Goal: Task Accomplishment & Management: Manage account settings

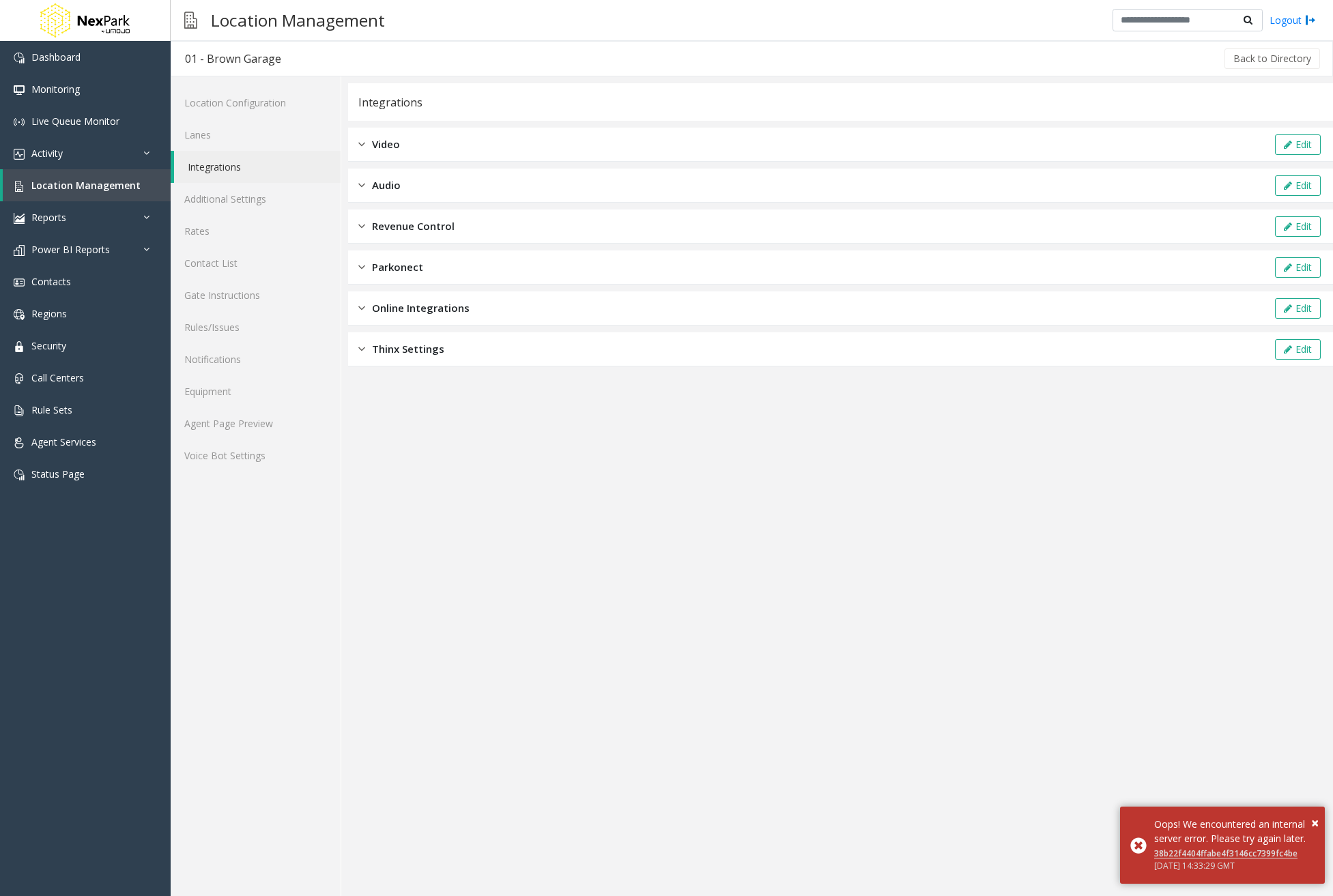
click at [459, 302] on span "Online Integrations" at bounding box center [420, 308] width 98 height 15
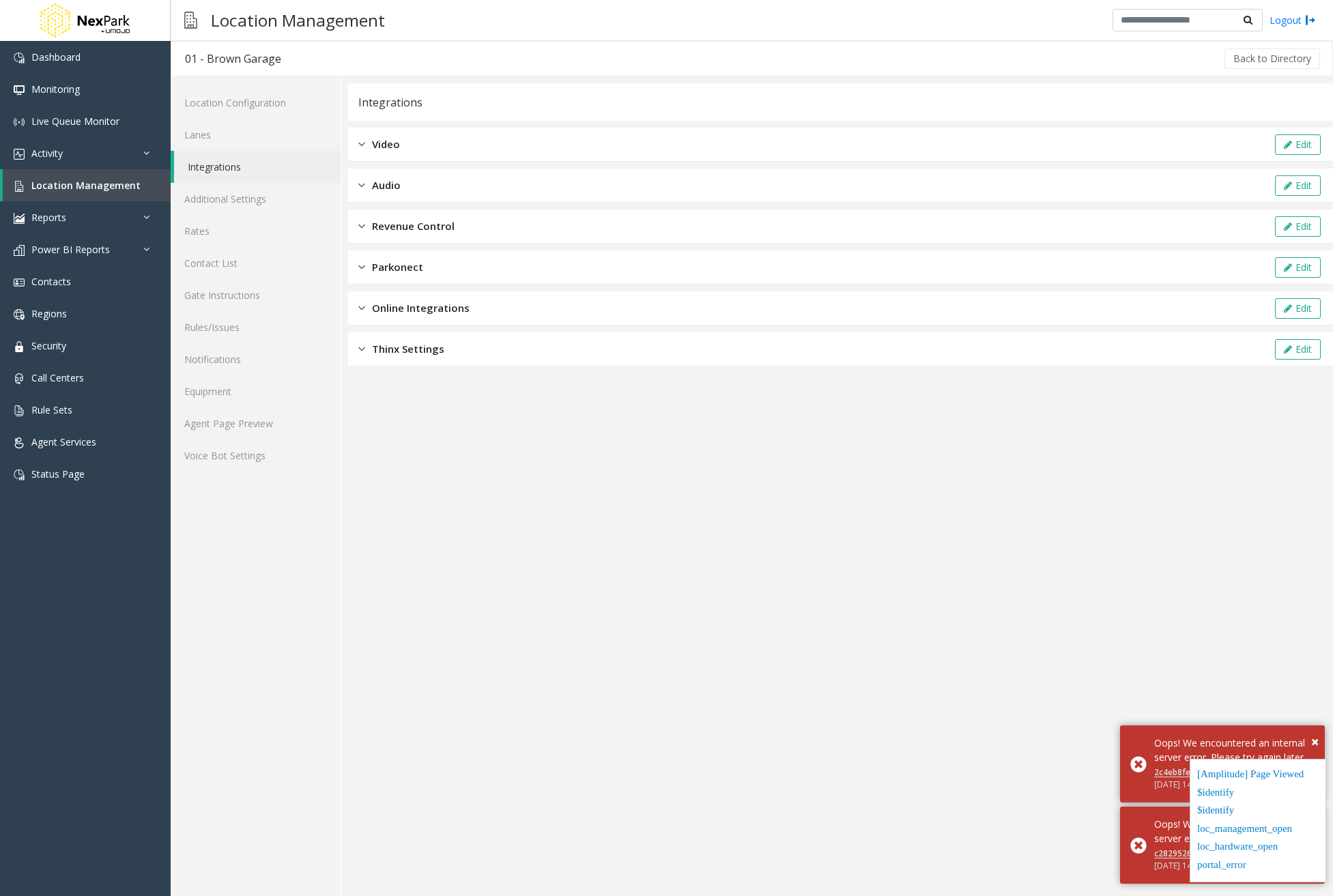
click at [446, 312] on span "Online Integrations" at bounding box center [420, 308] width 98 height 15
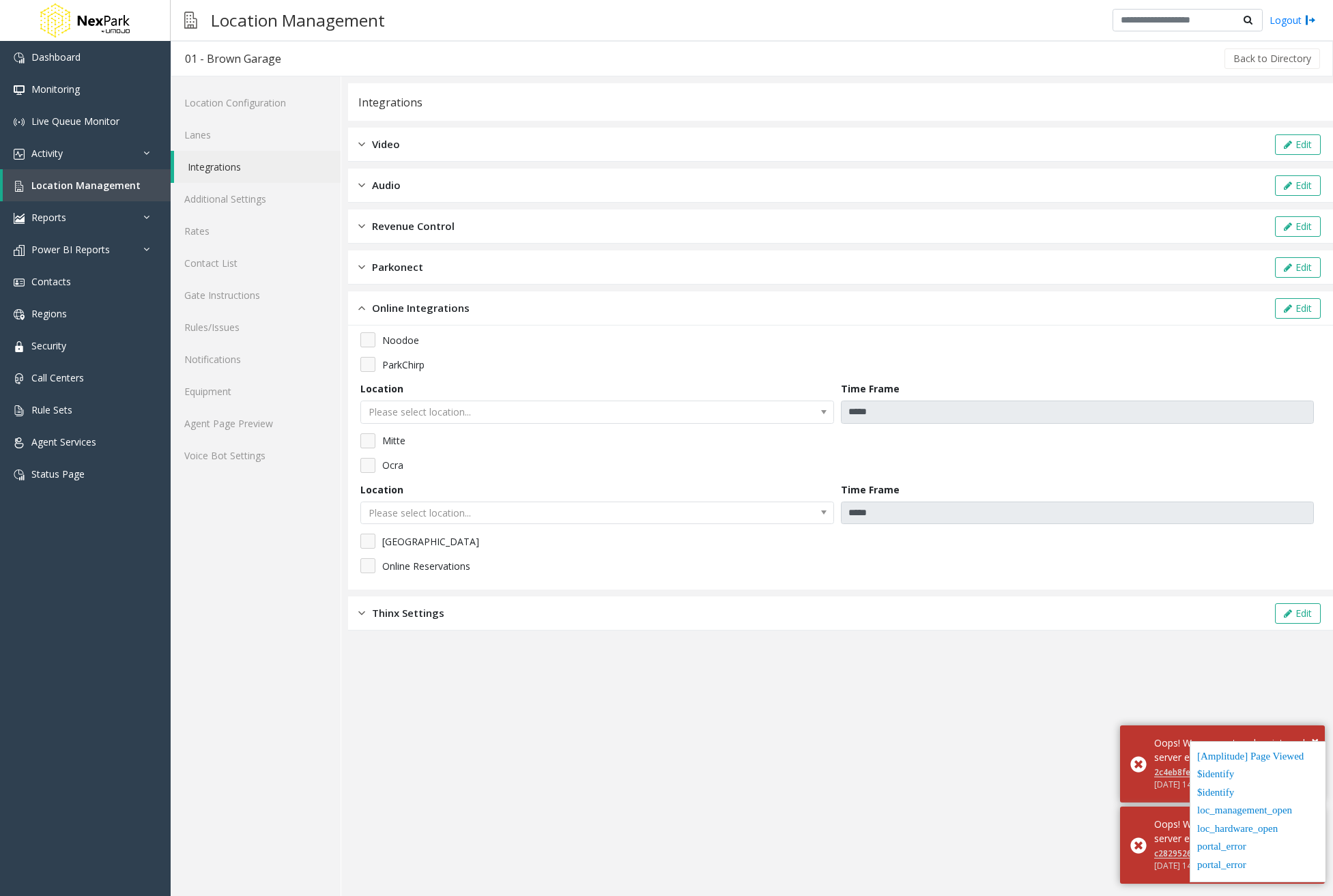
click at [770, 421] on kendo-dropdownlist "Please select location..." at bounding box center [597, 413] width 473 height 23
click at [770, 416] on kendo-dropdownlist "Please select location..." at bounding box center [597, 413] width 473 height 23
click at [788, 416] on kendo-dropdownlist "Please select location..." at bounding box center [597, 413] width 473 height 23
click at [1280, 310] on button "Edit" at bounding box center [1298, 308] width 45 height 21
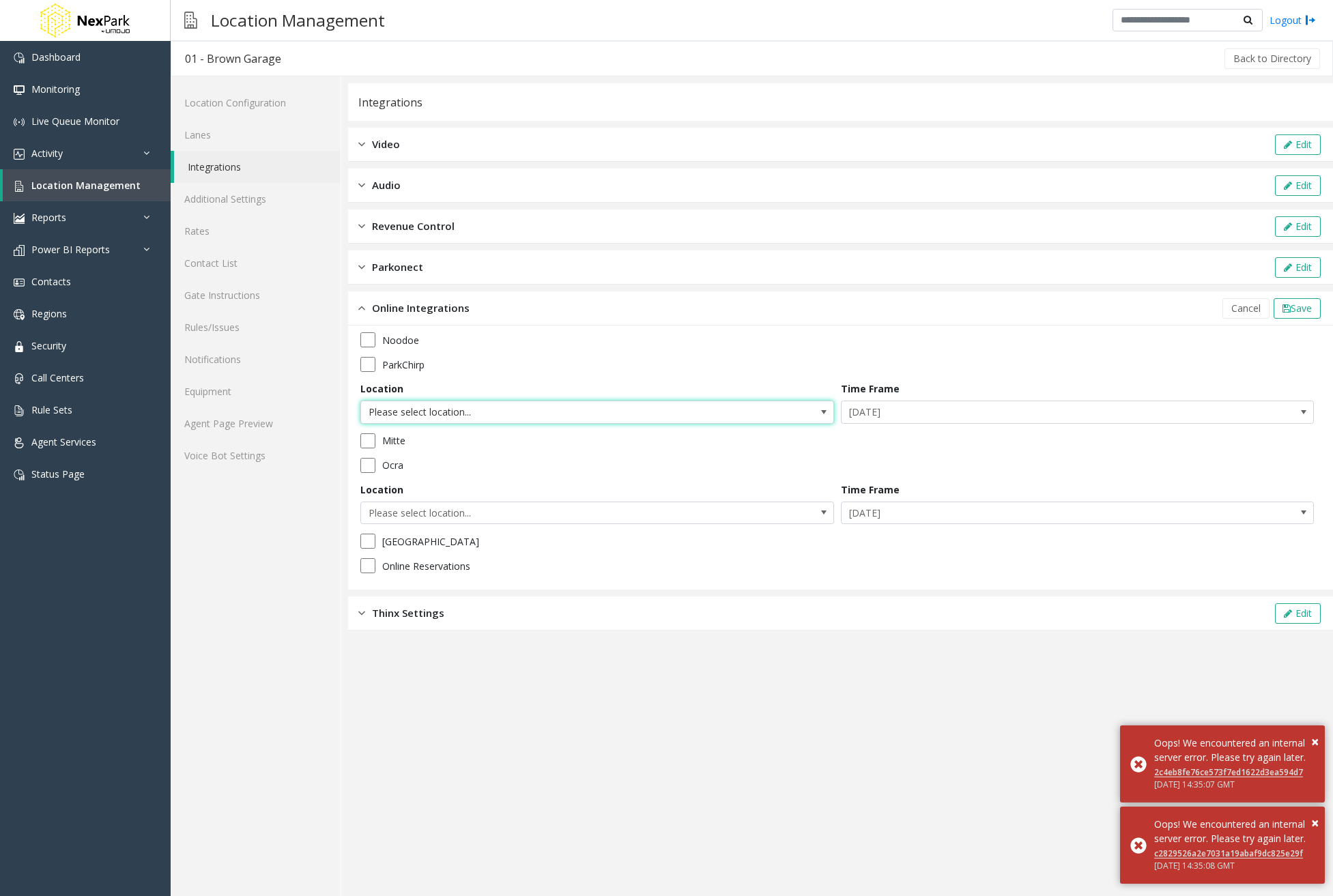
click at [788, 414] on span "Please select location..." at bounding box center [597, 413] width 473 height 23
click at [901, 354] on div "Noodoe ParkChirp Location Please select location... Time Frame Today Mitte Ocra…" at bounding box center [840, 457] width 961 height 251
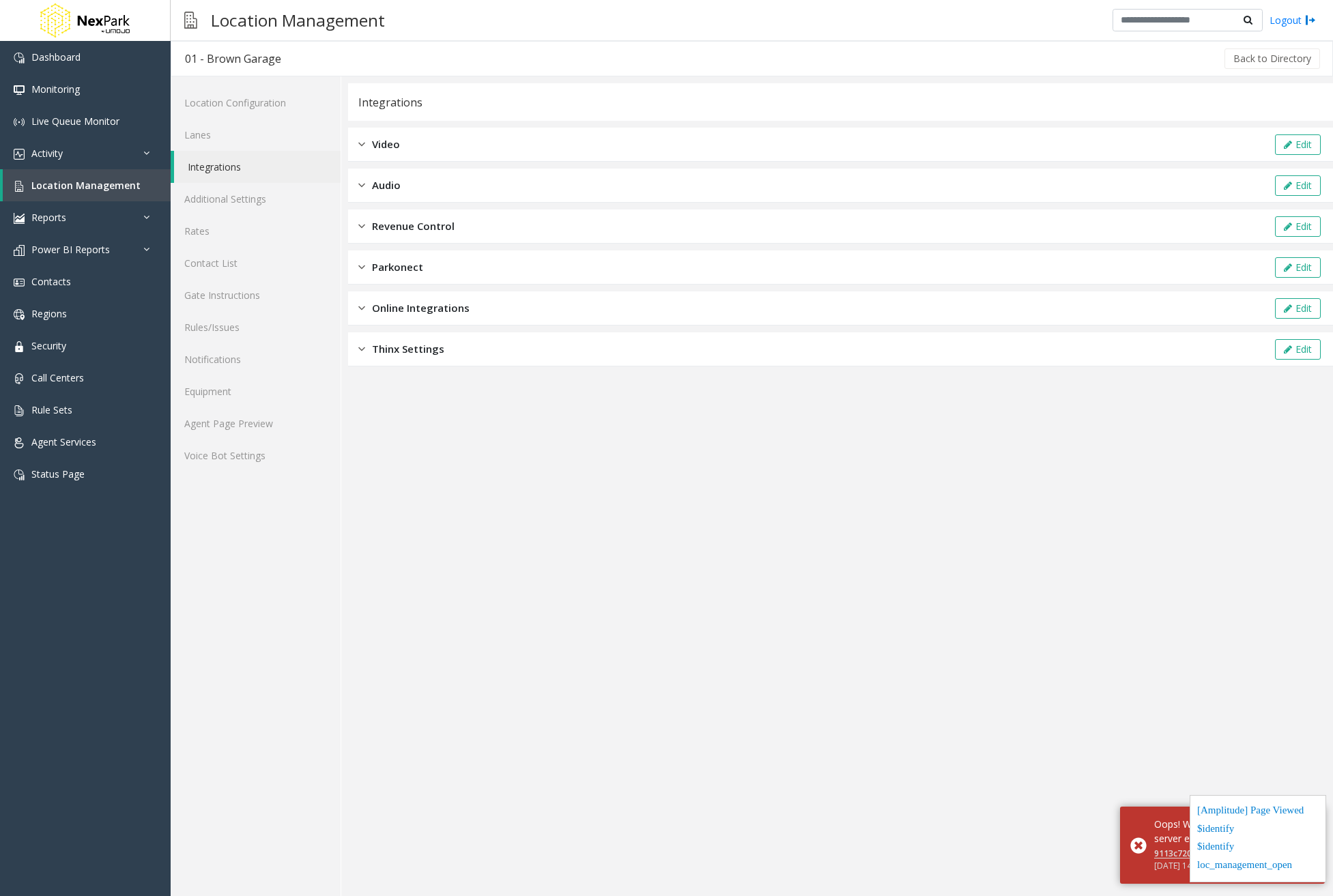
click at [402, 314] on span "Online Integrations" at bounding box center [420, 308] width 98 height 15
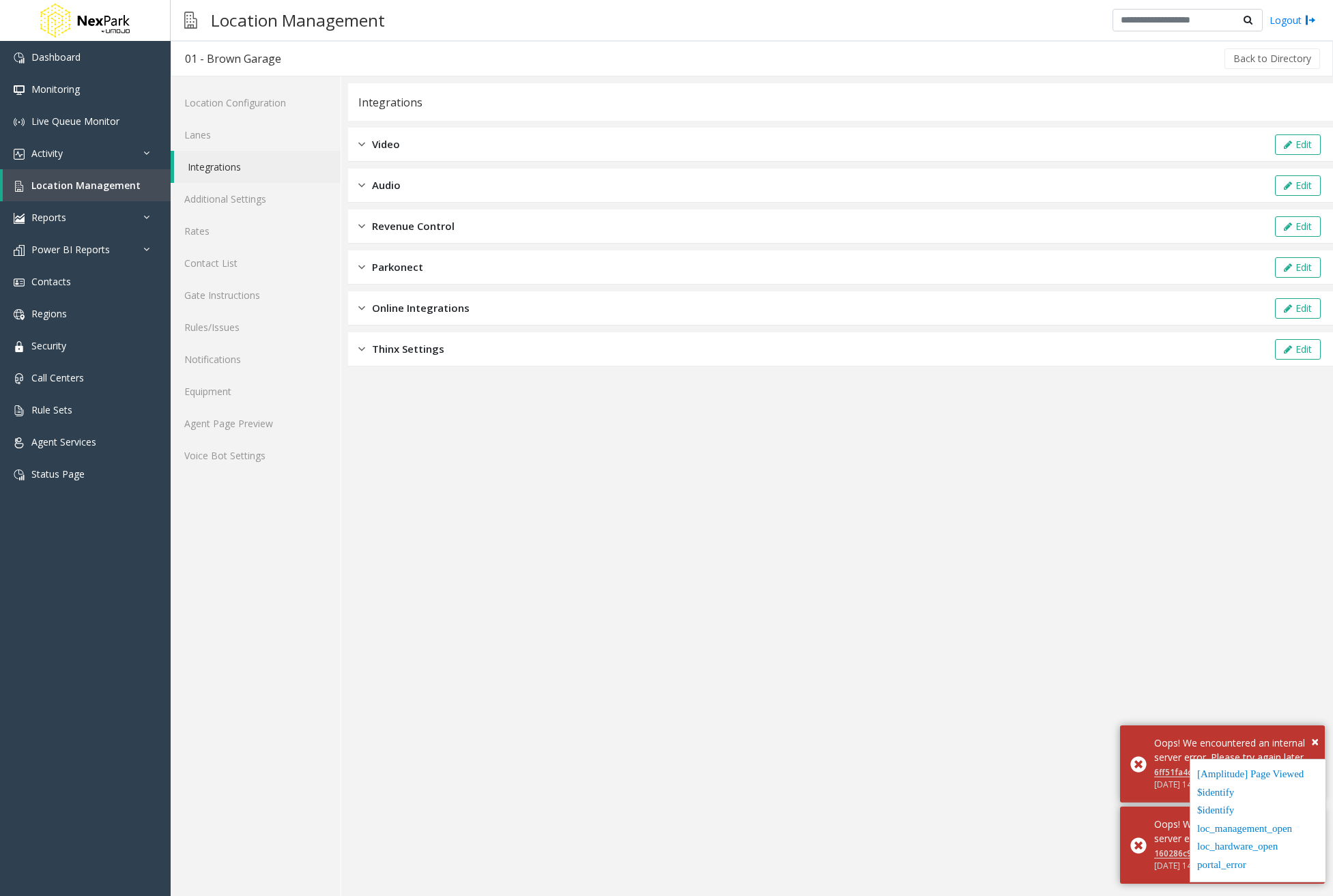
click at [443, 301] on span "Online Integrations" at bounding box center [420, 308] width 98 height 15
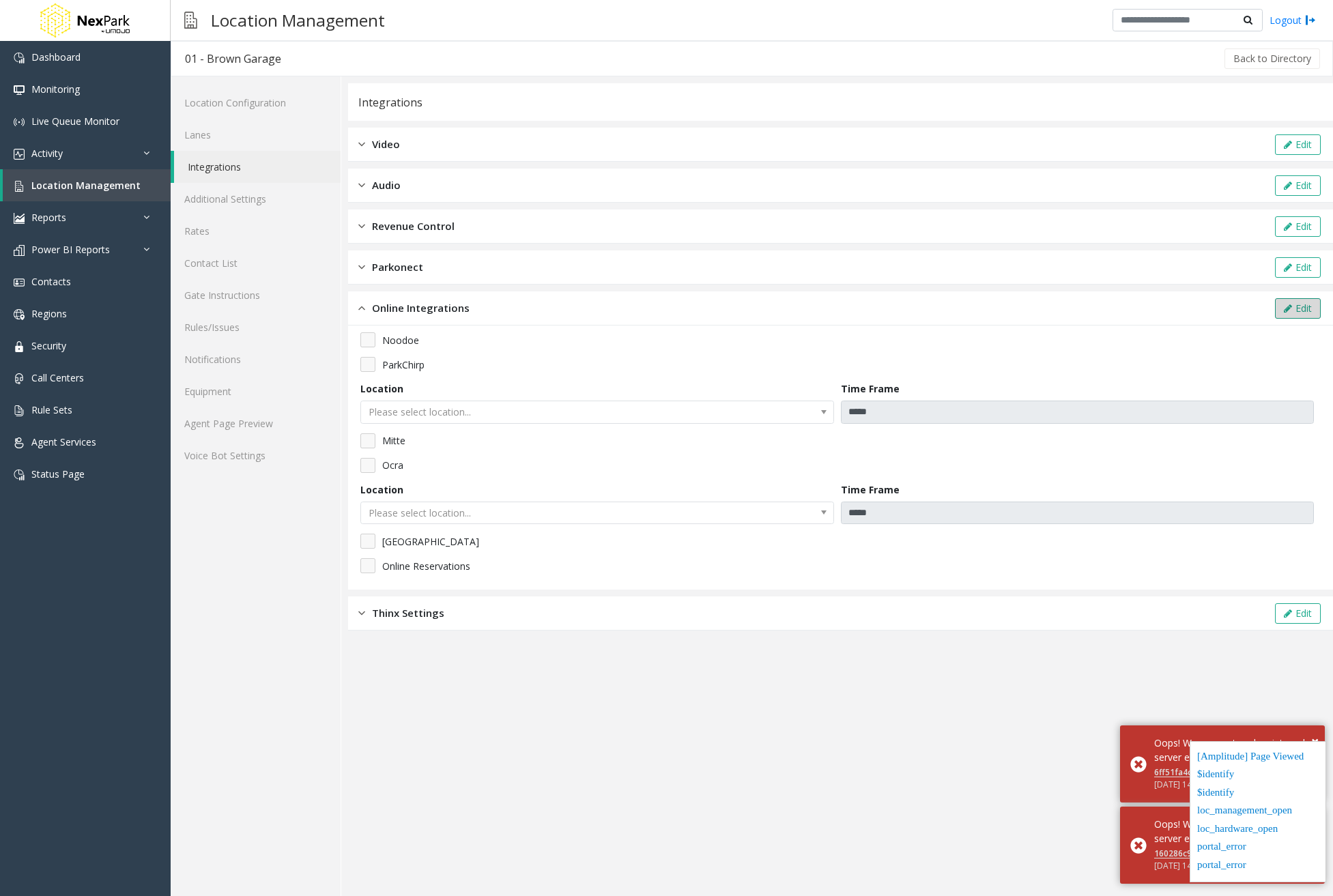
click at [1288, 318] on button "Edit" at bounding box center [1298, 308] width 45 height 21
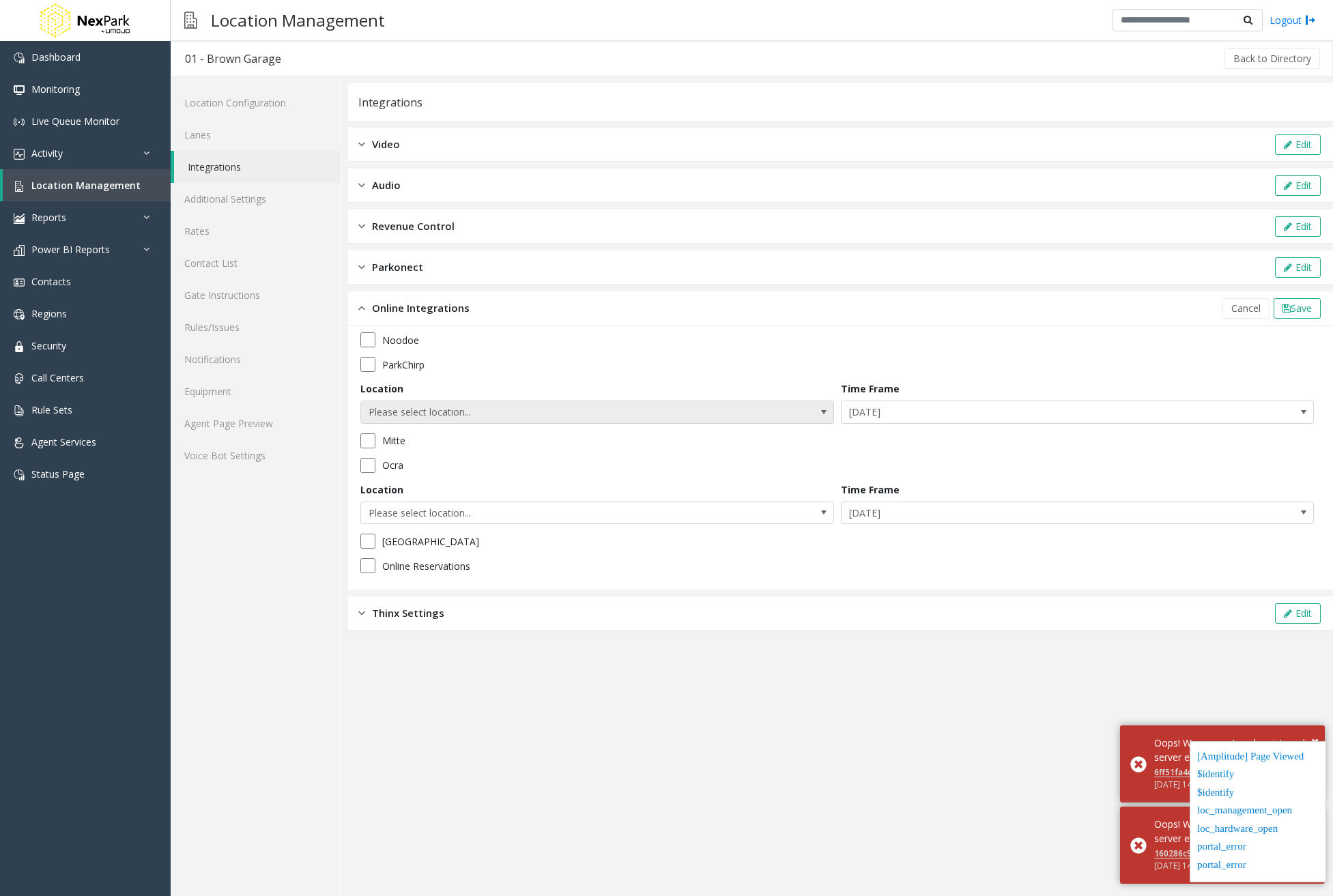
click at [773, 409] on span "Please select location..." at bounding box center [597, 413] width 473 height 23
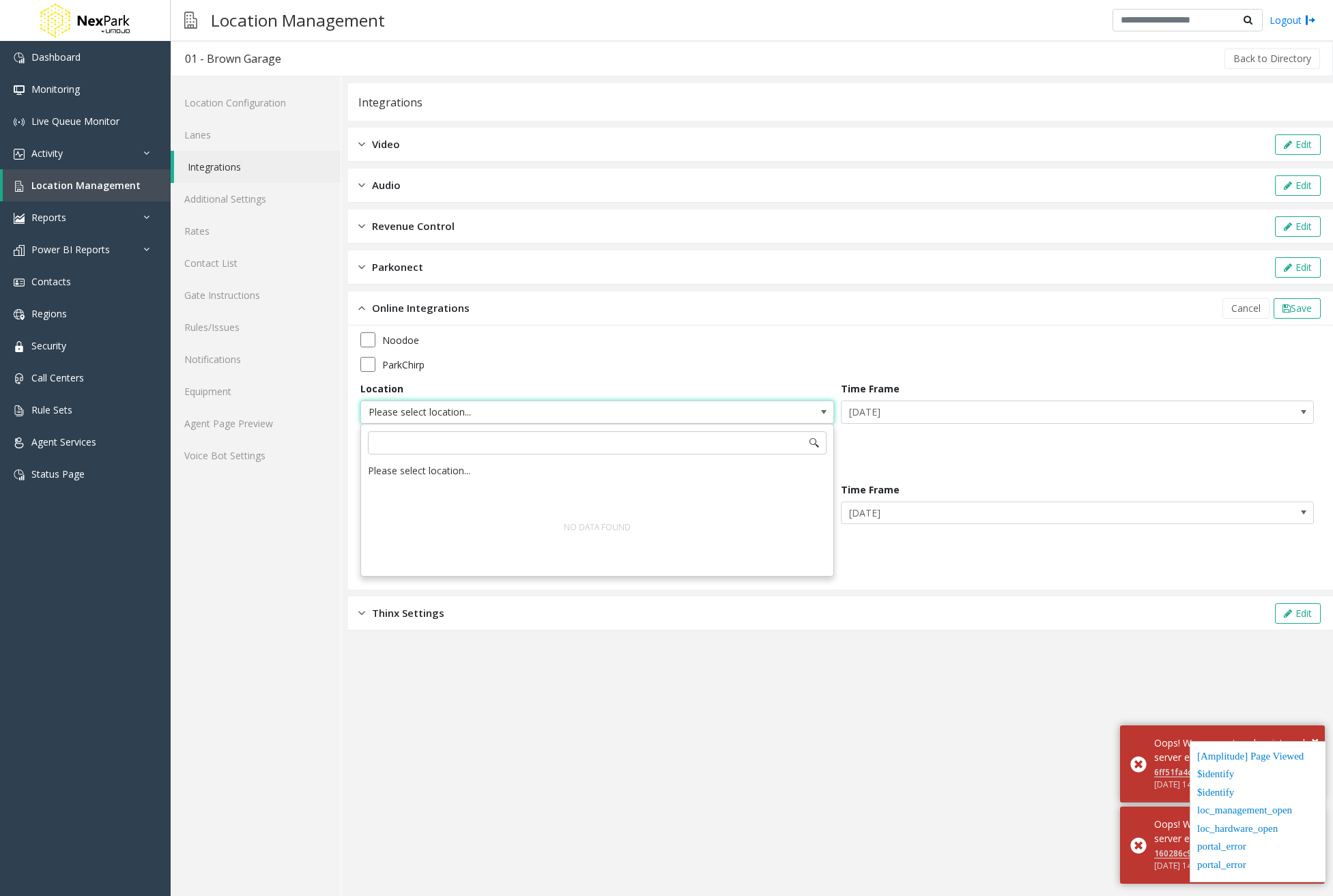
click at [773, 409] on span "Please select location..." at bounding box center [597, 413] width 473 height 23
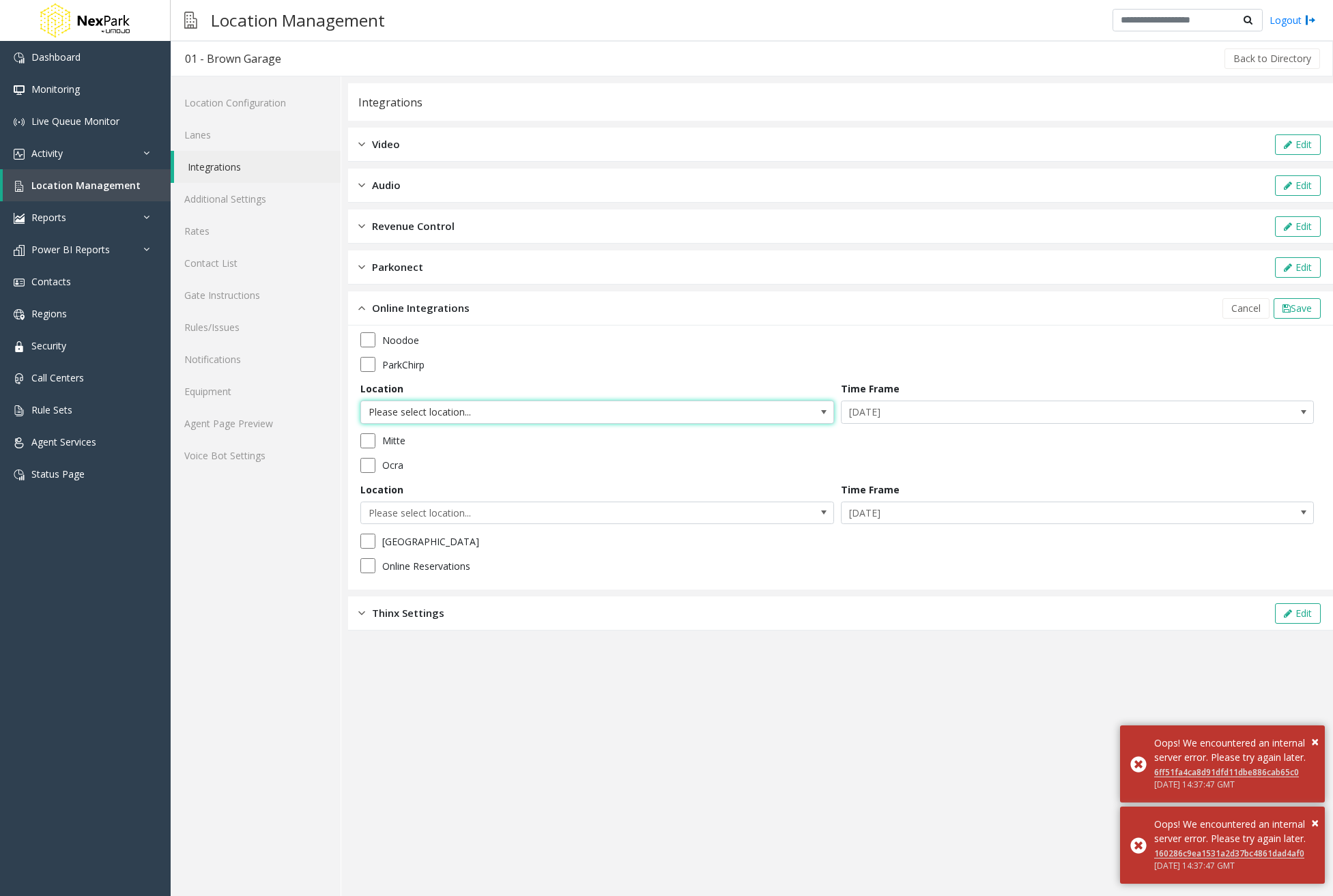
click at [773, 409] on span "Please select location..." at bounding box center [597, 413] width 473 height 23
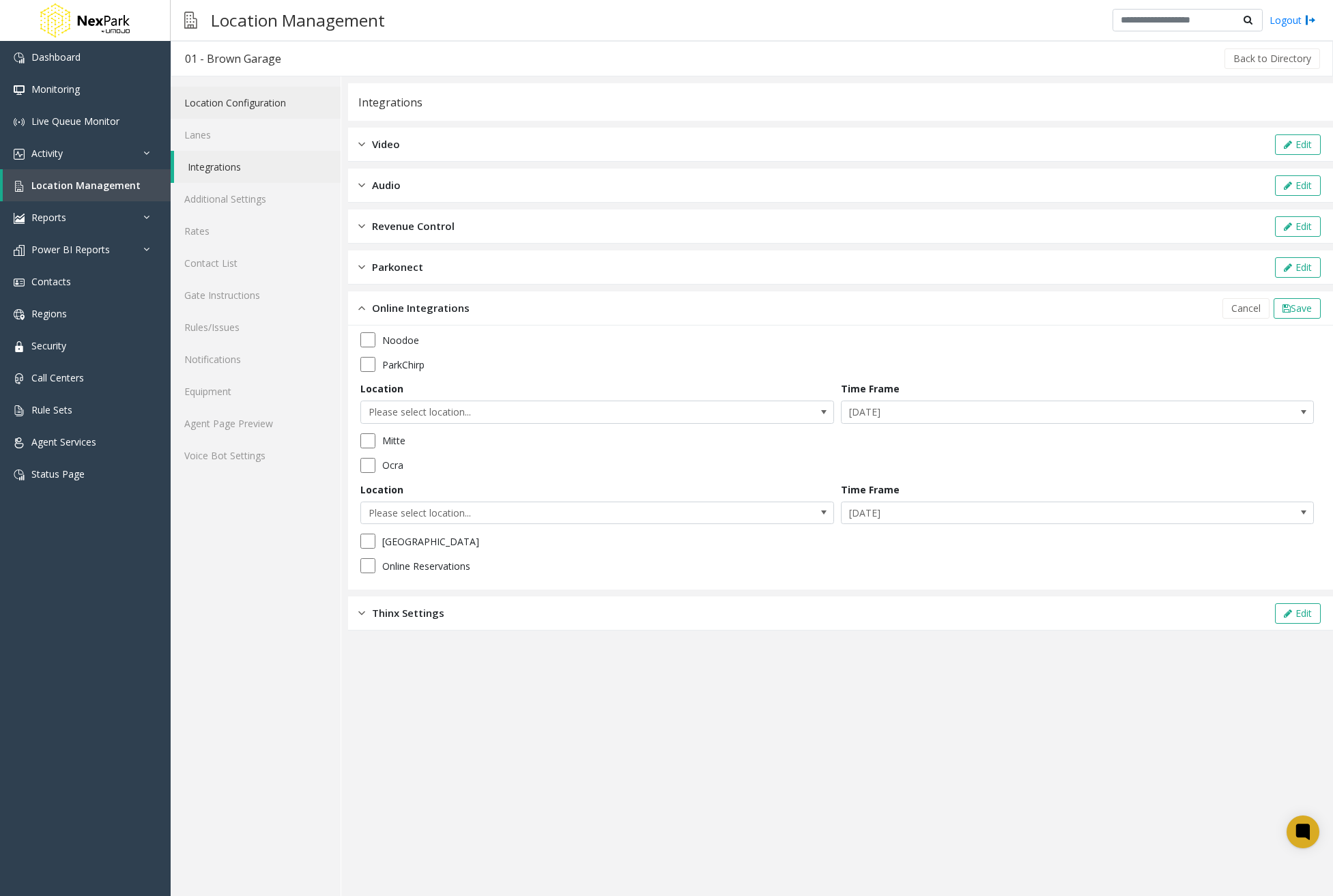
click at [254, 96] on link "Location Configuration" at bounding box center [255, 103] width 170 height 32
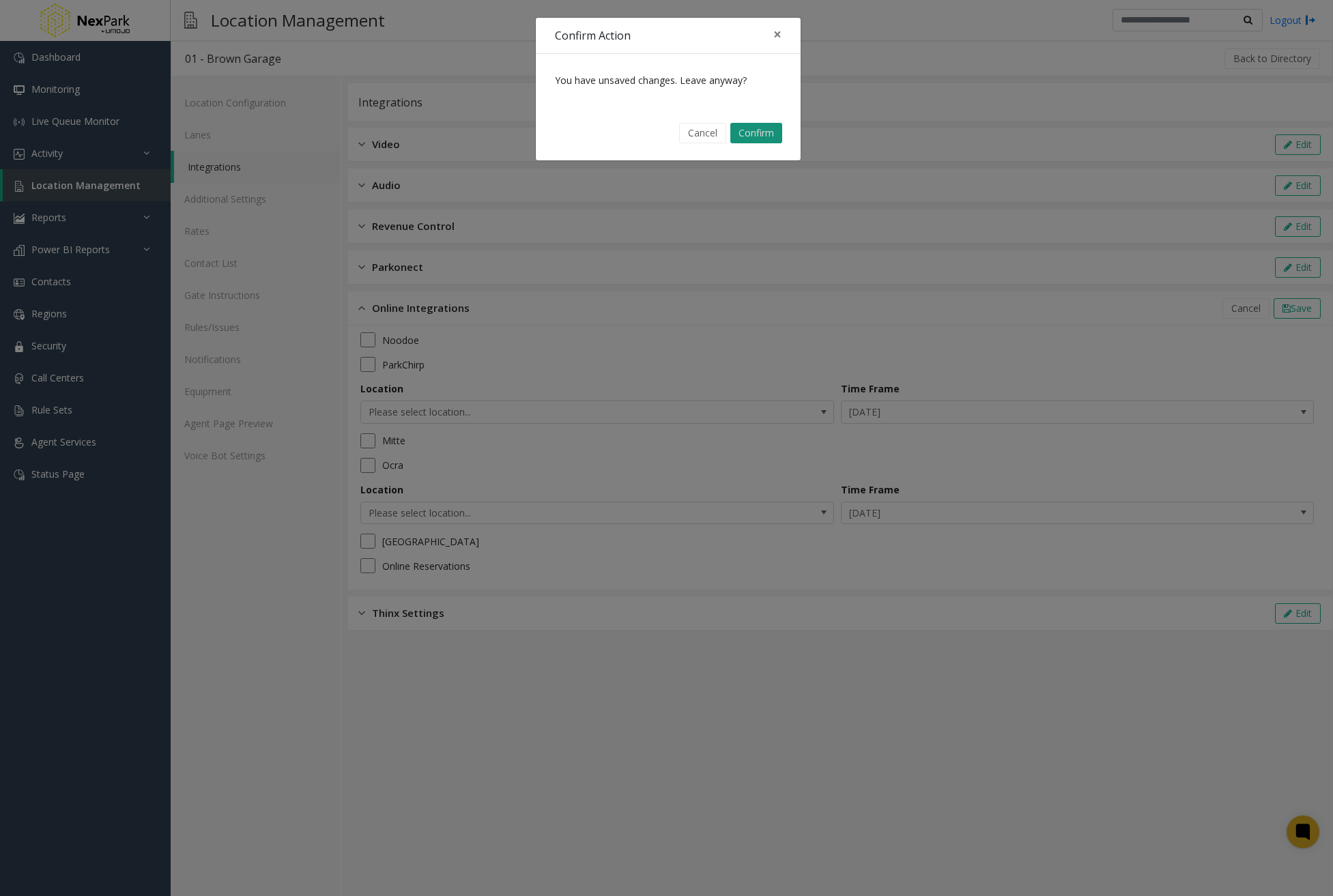
click at [762, 126] on button "Confirm" at bounding box center [756, 133] width 52 height 21
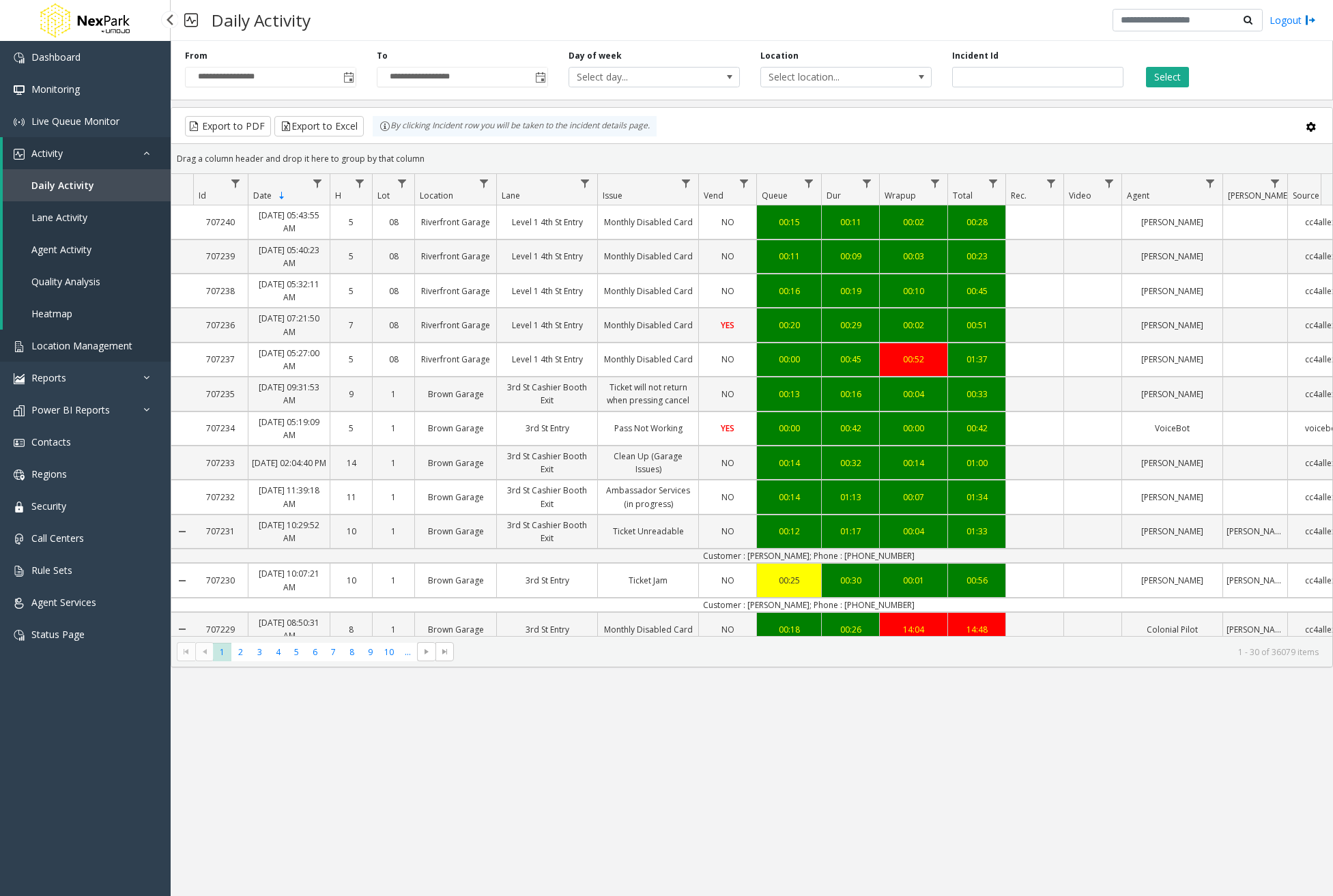
click at [98, 342] on span "Location Management" at bounding box center [82, 345] width 101 height 13
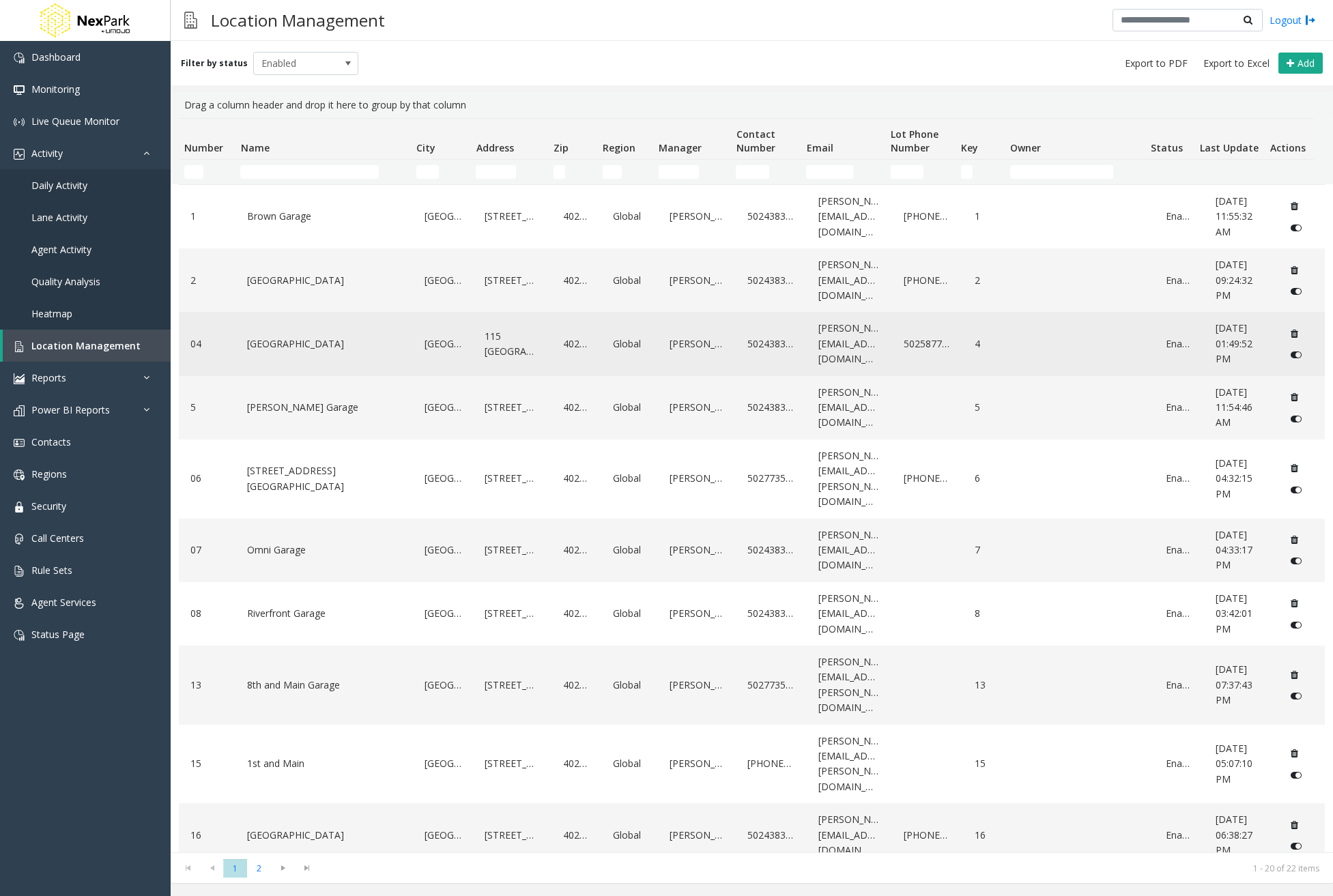
click at [365, 368] on div "Jefferson Centre Garage" at bounding box center [324, 344] width 161 height 52
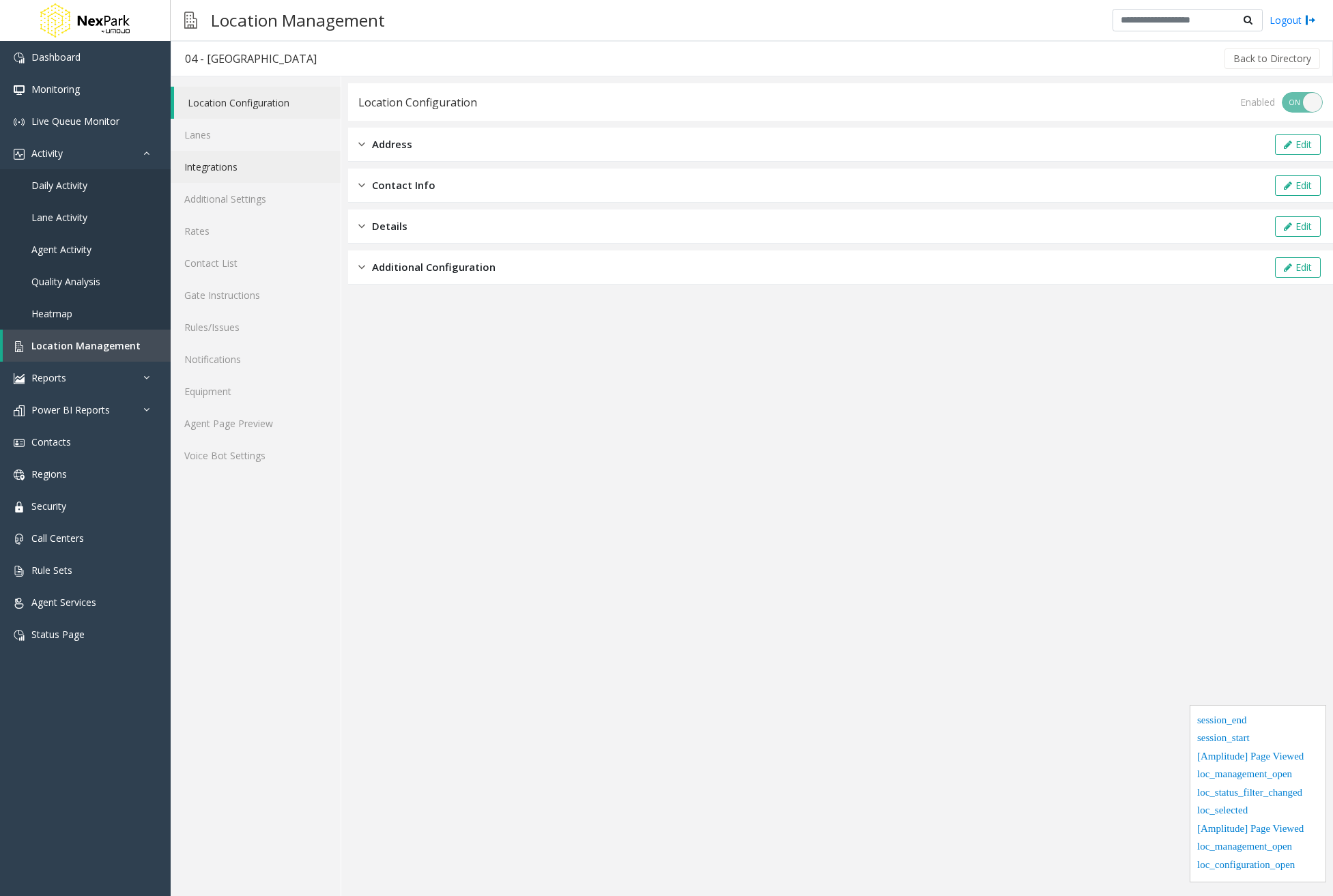
click at [218, 166] on link "Integrations" at bounding box center [255, 167] width 170 height 32
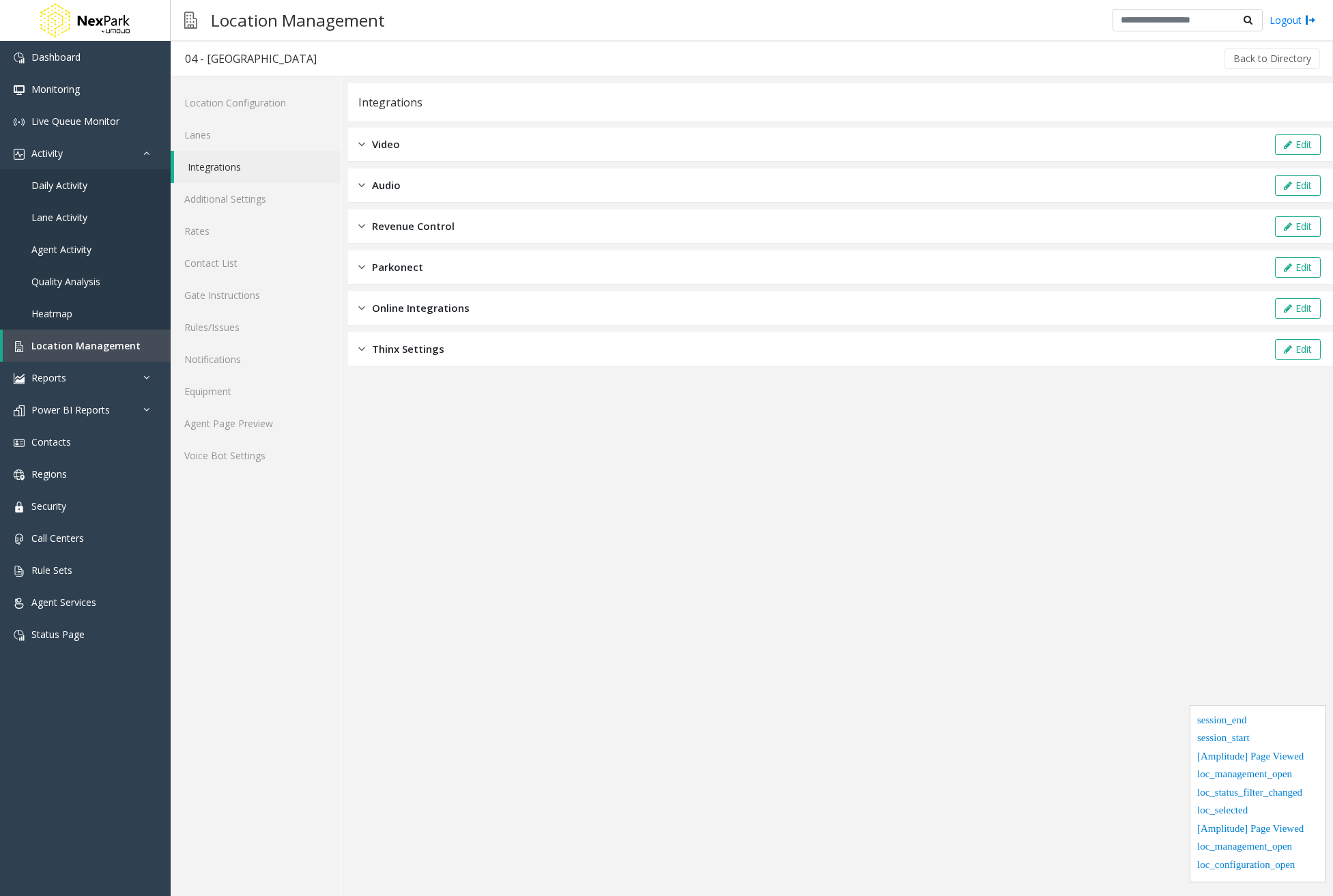
click at [449, 315] on span "Online Integrations" at bounding box center [420, 308] width 98 height 15
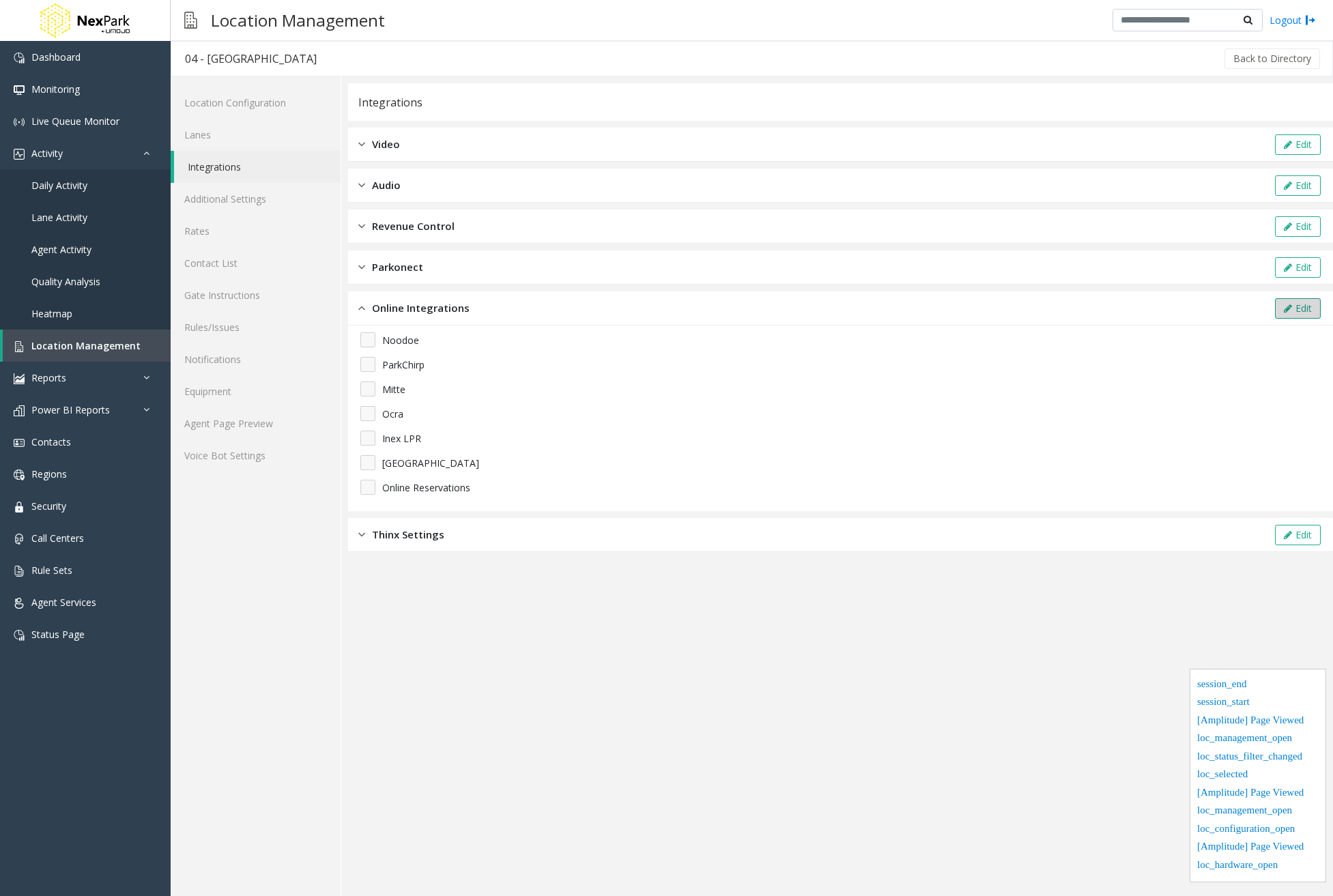
click at [1314, 306] on button "Edit" at bounding box center [1298, 308] width 45 height 21
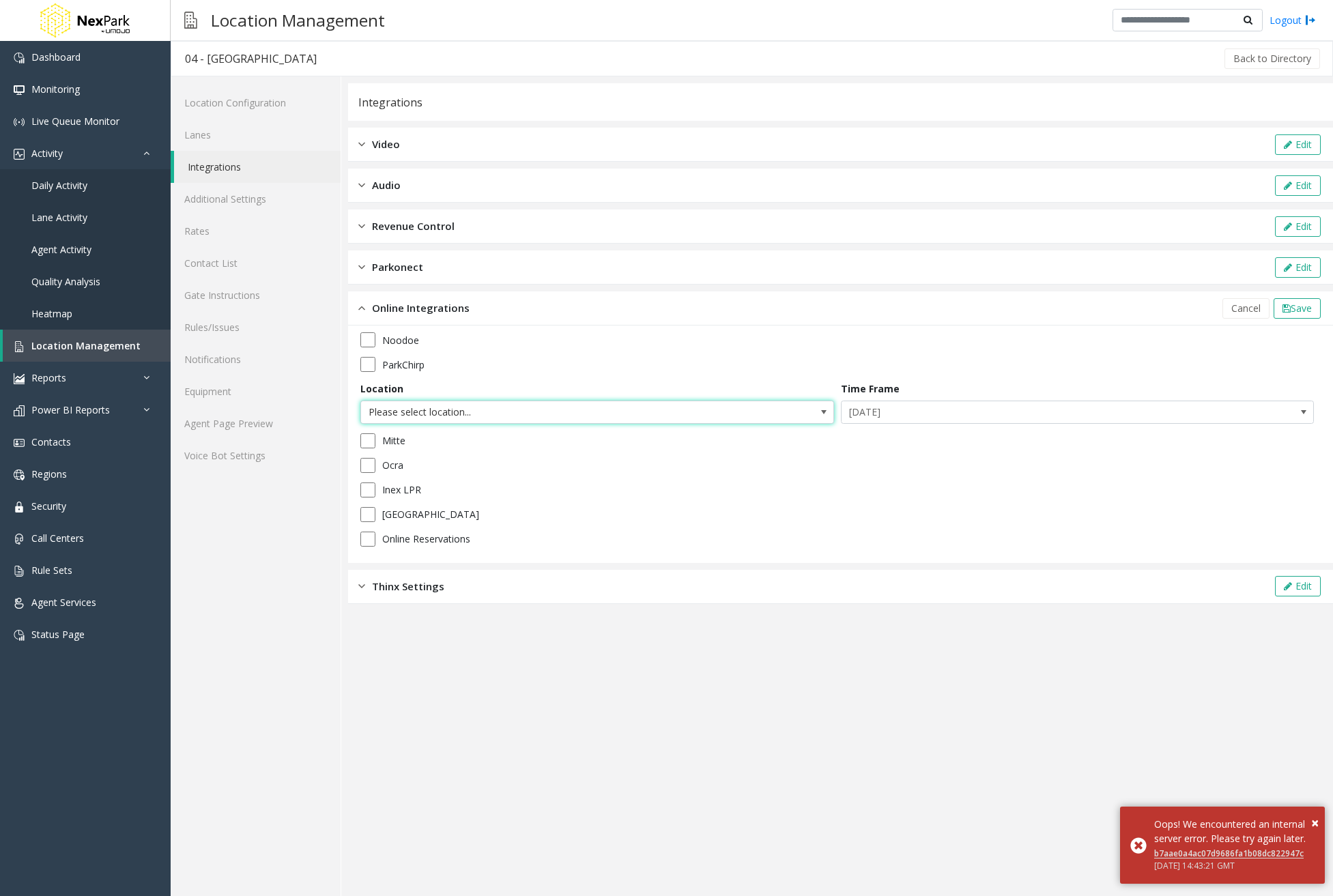
click at [786, 415] on span "Please select location..." at bounding box center [597, 413] width 473 height 23
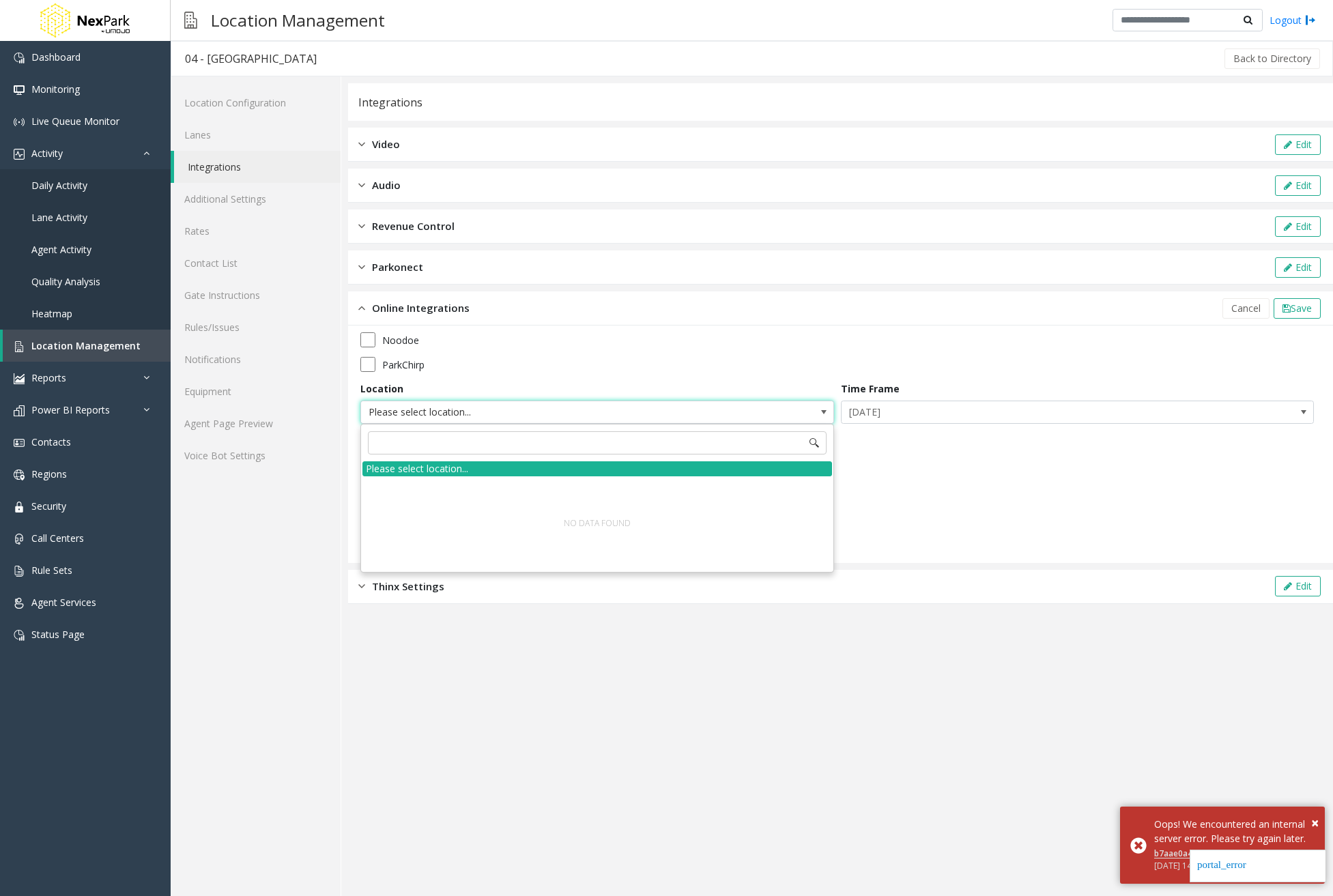
click at [779, 407] on span "Please select location..." at bounding box center [597, 413] width 473 height 23
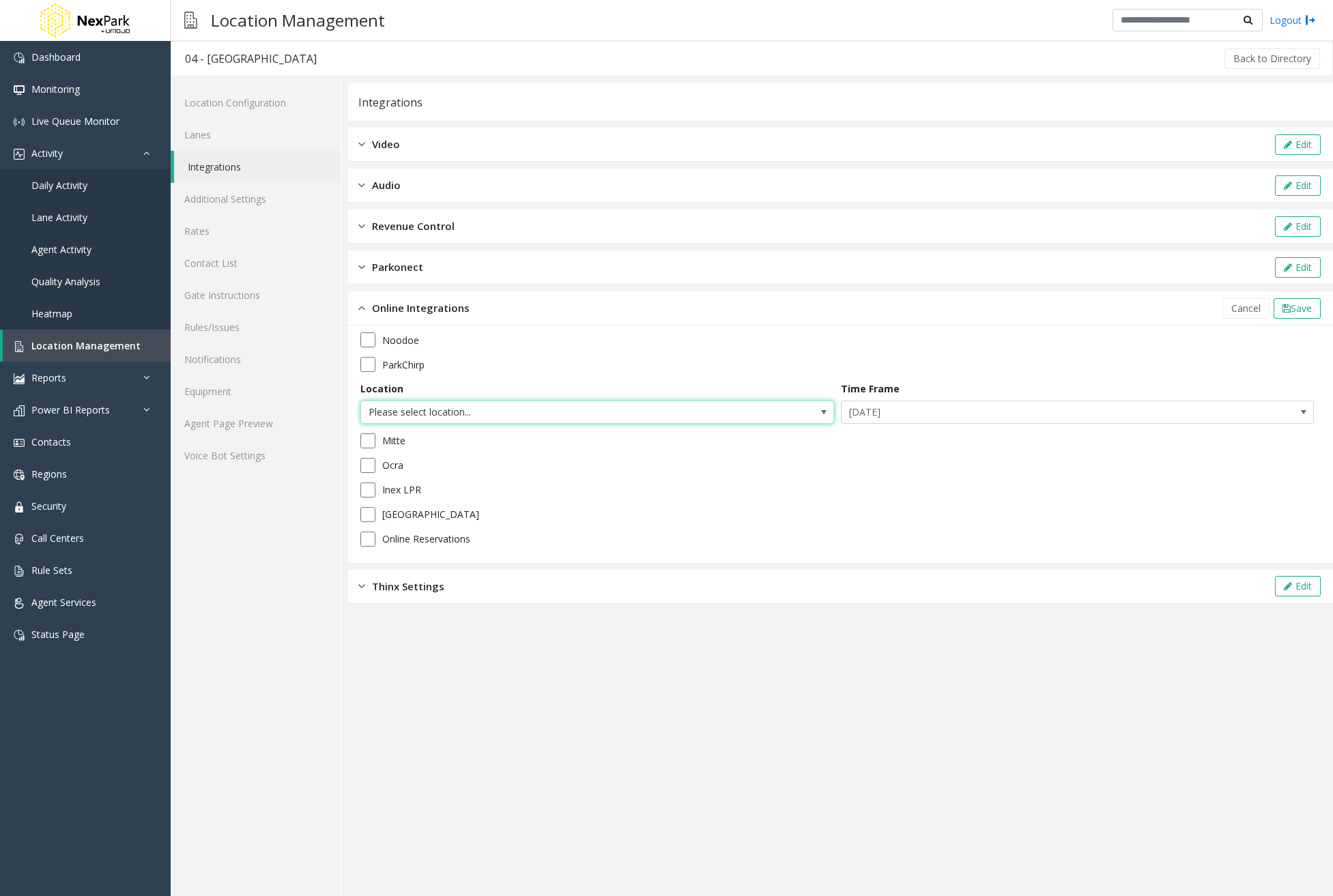
click at [746, 402] on span "Please select location..." at bounding box center [597, 413] width 473 height 23
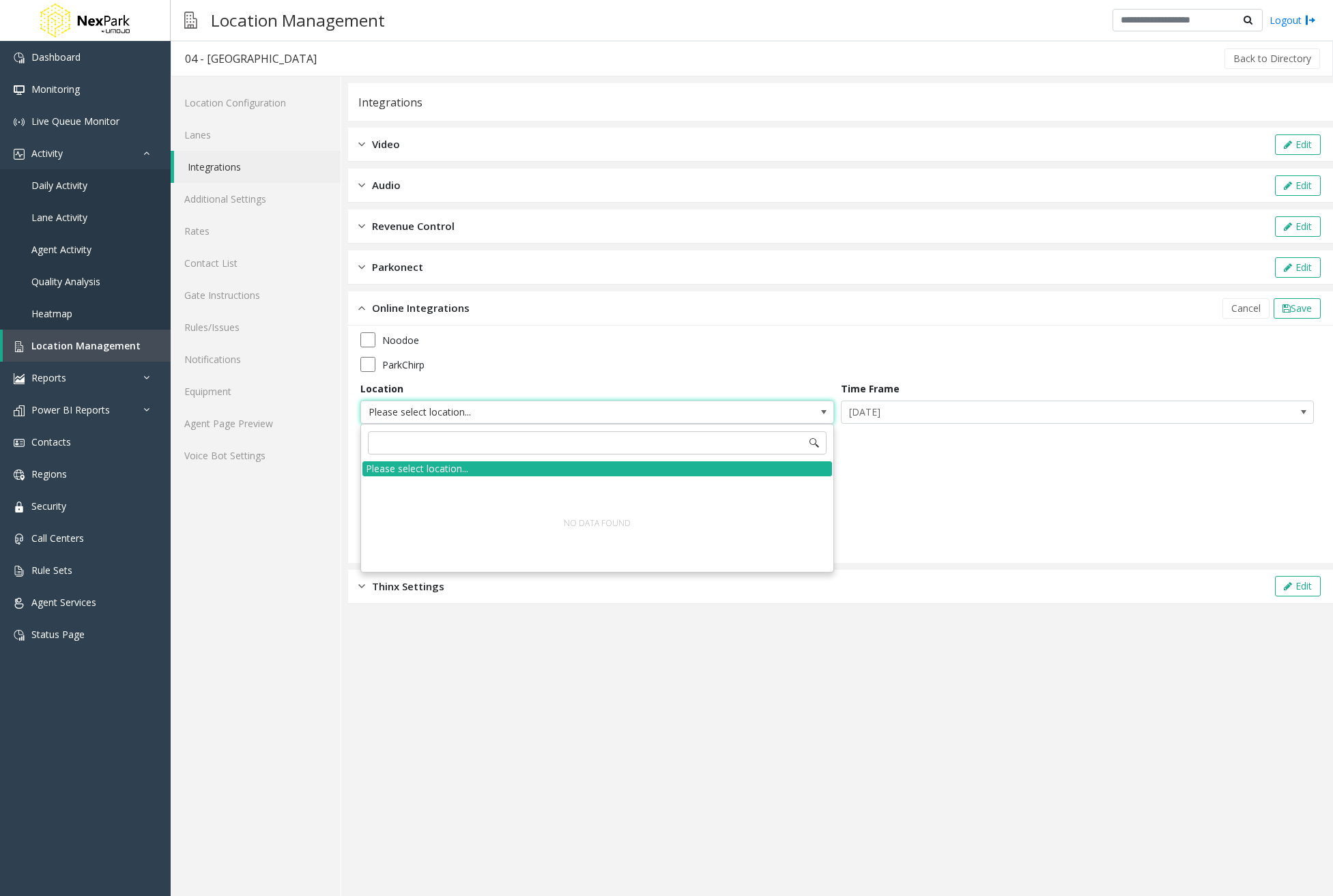
click at [746, 402] on span "Please select location..." at bounding box center [597, 413] width 473 height 23
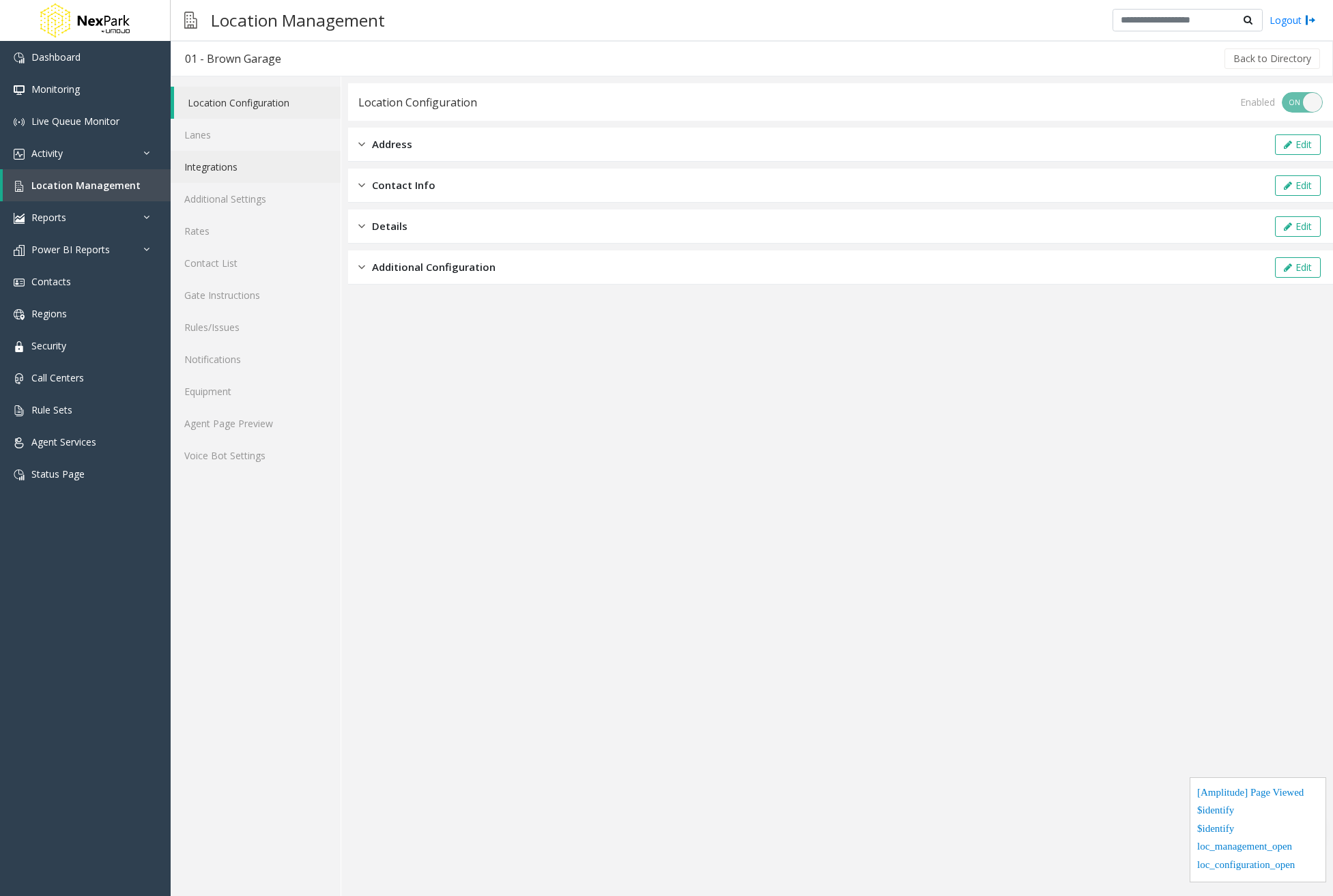
click at [225, 167] on link "Integrations" at bounding box center [255, 167] width 170 height 32
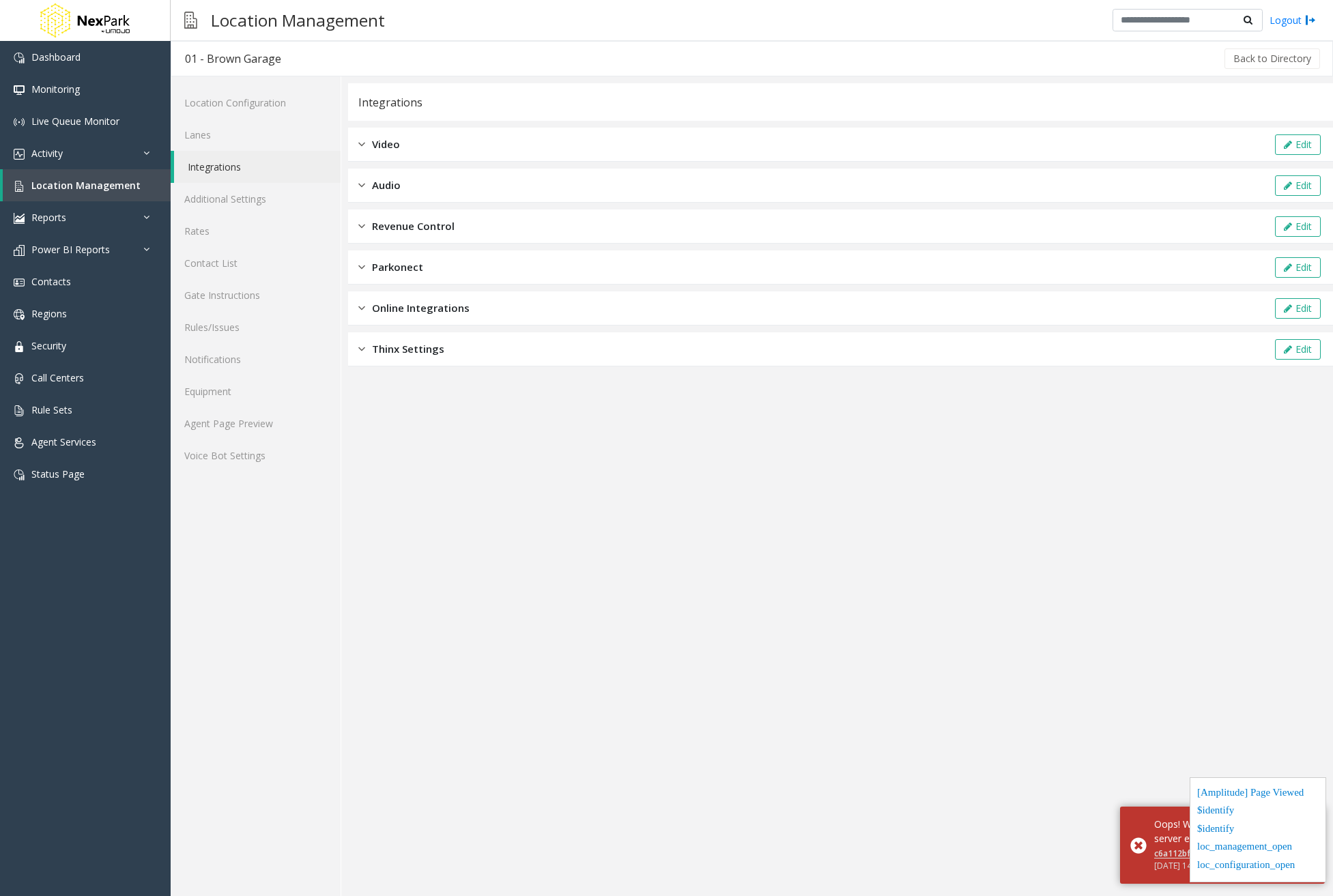
click at [463, 305] on span "Online Integrations" at bounding box center [420, 308] width 98 height 15
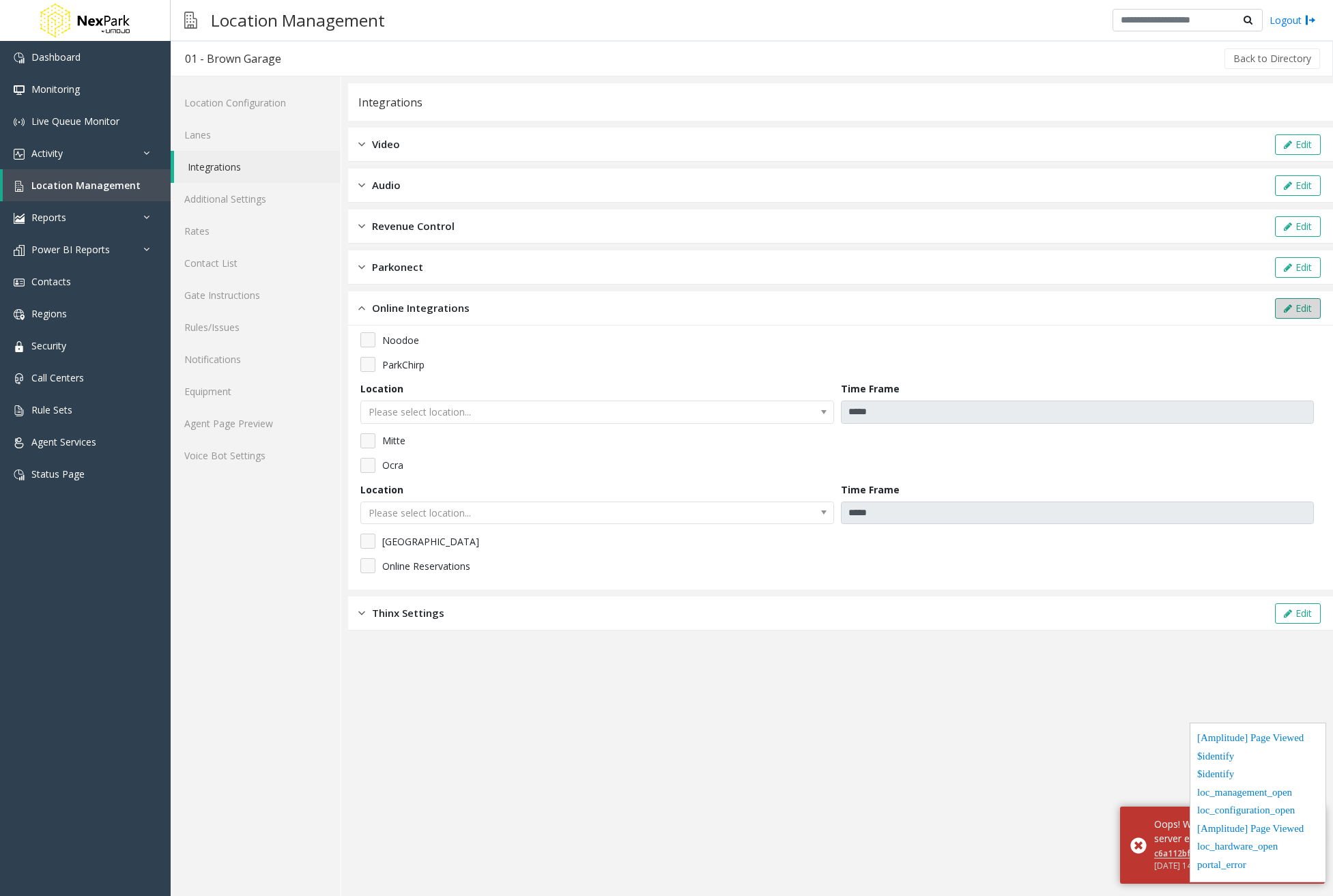
click at [1284, 307] on icon at bounding box center [1288, 308] width 8 height 9
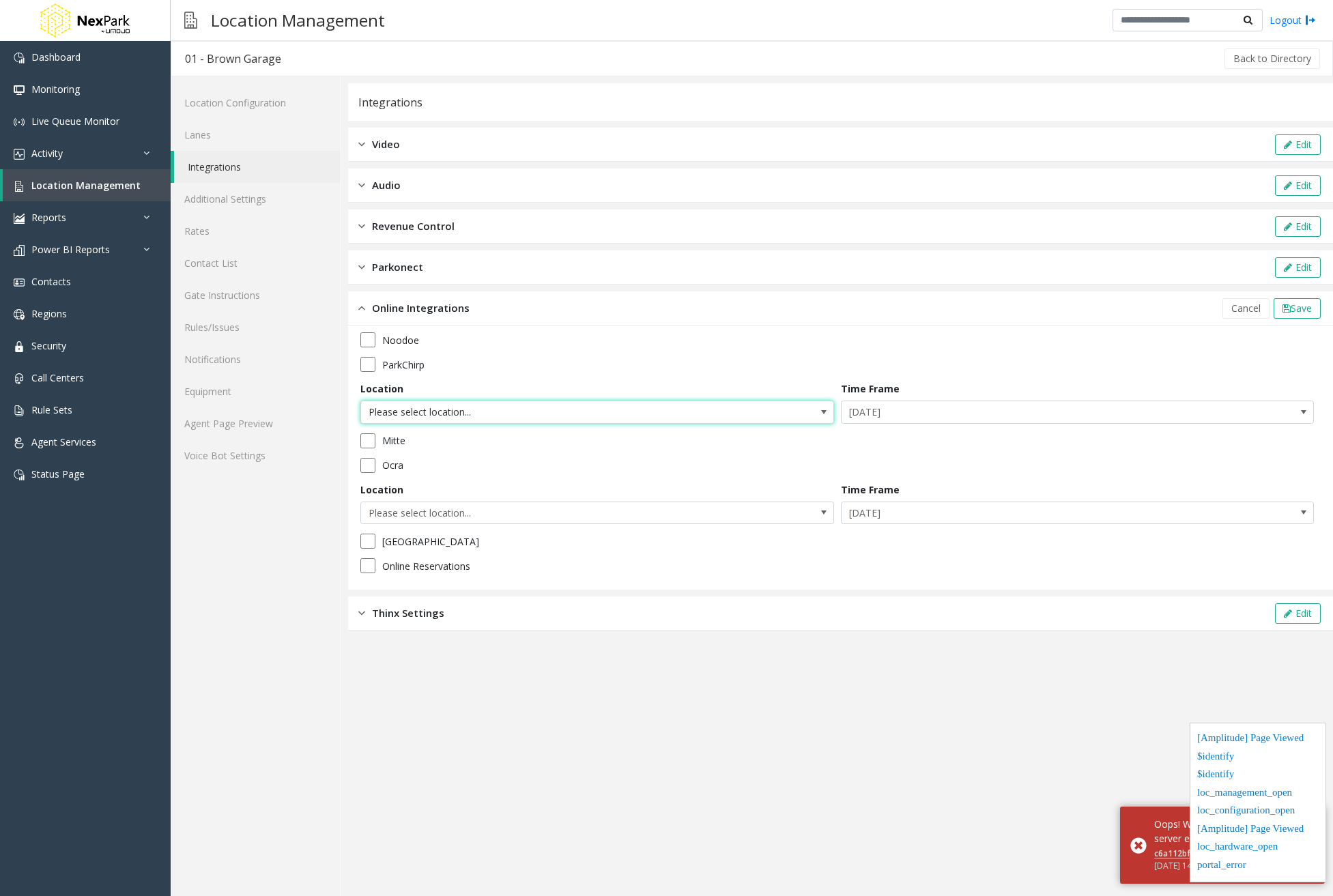
click at [617, 408] on span "Please select location..." at bounding box center [550, 413] width 378 height 22
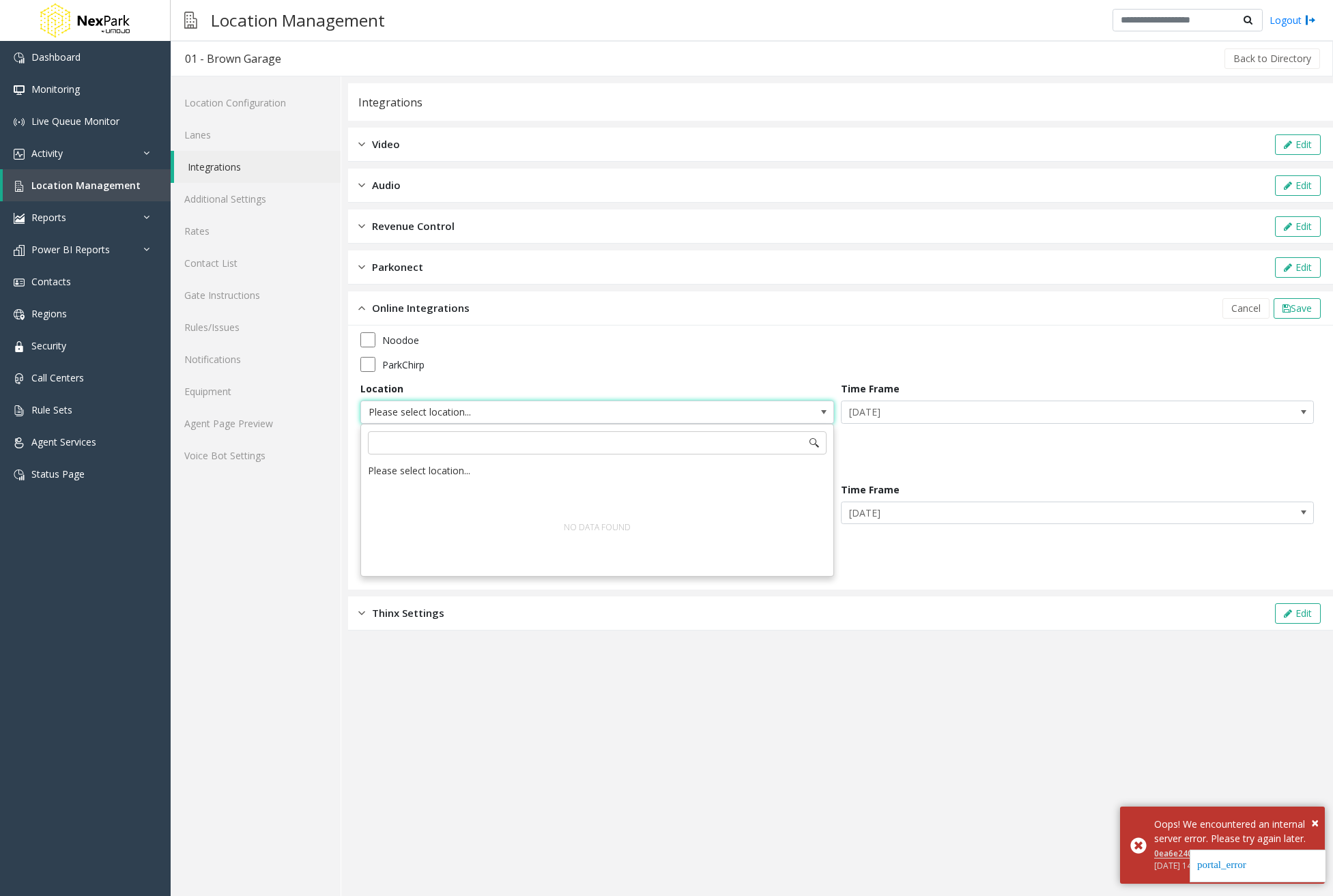
click at [991, 706] on app-integration "Integrations Video Edit Audio Edit Revenue Control Edit Parkonect Edit Online I…" at bounding box center [840, 490] width 985 height 813
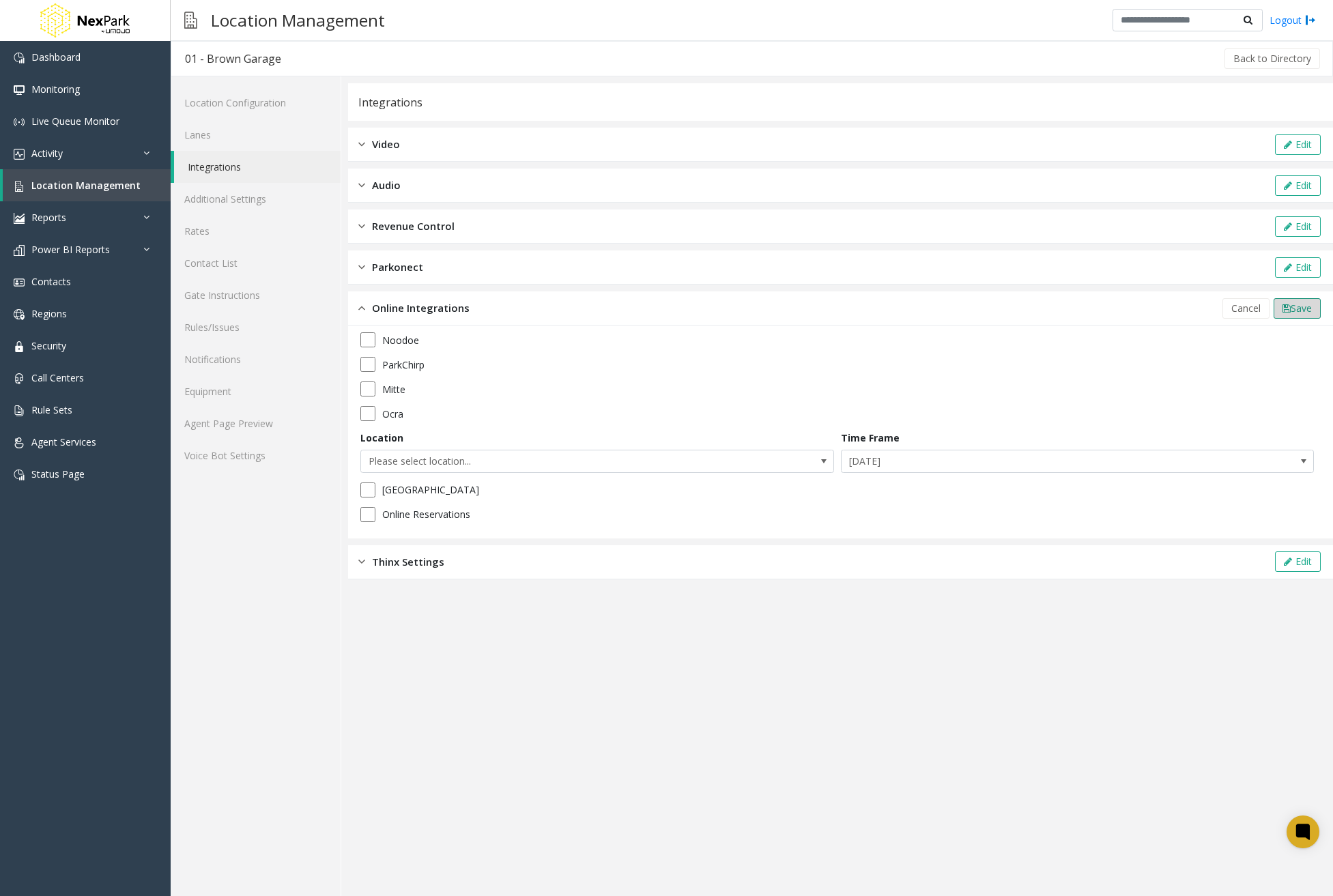
click at [1294, 312] on span "Save" at bounding box center [1301, 308] width 21 height 13
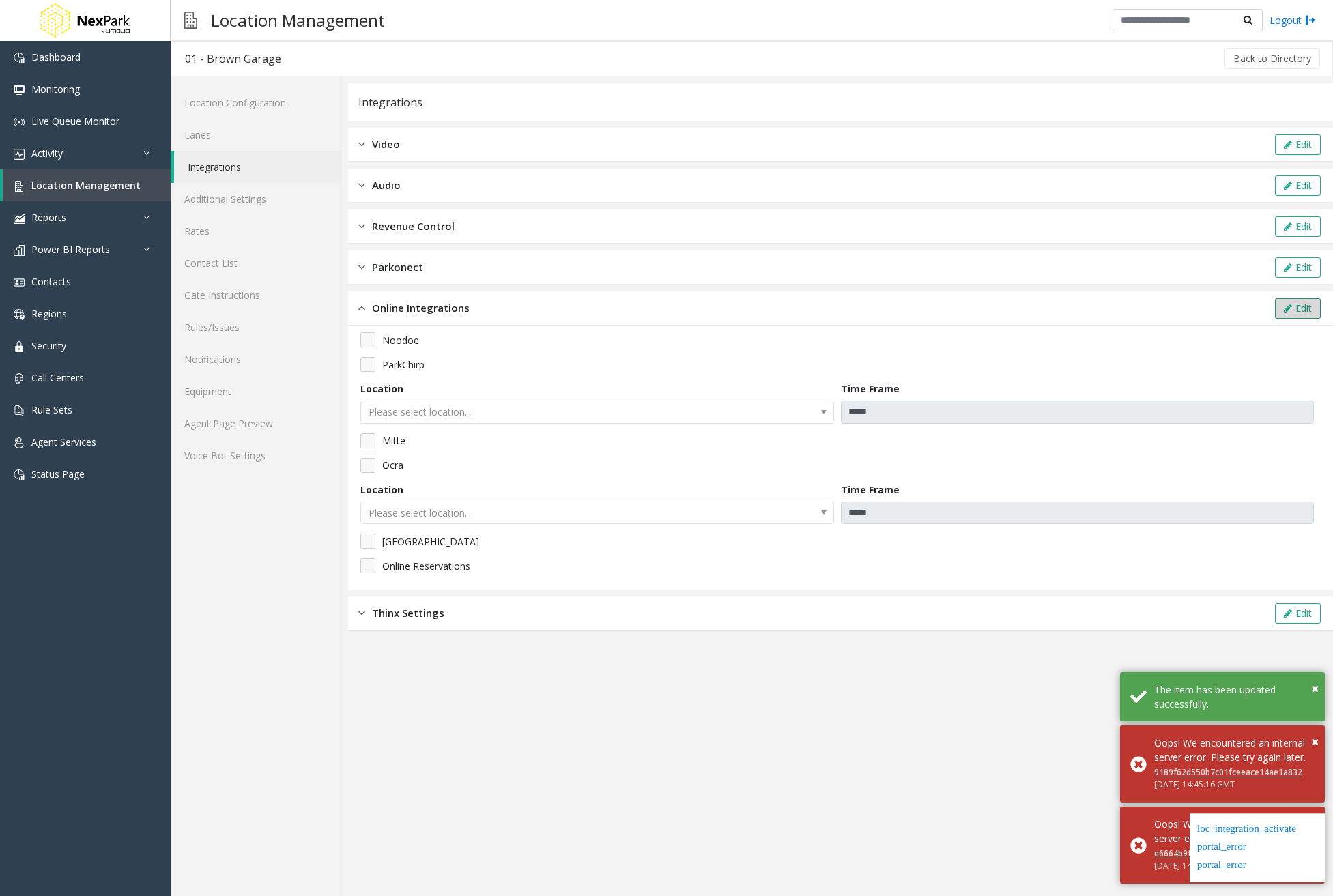
click at [1316, 317] on button "Edit" at bounding box center [1298, 308] width 45 height 21
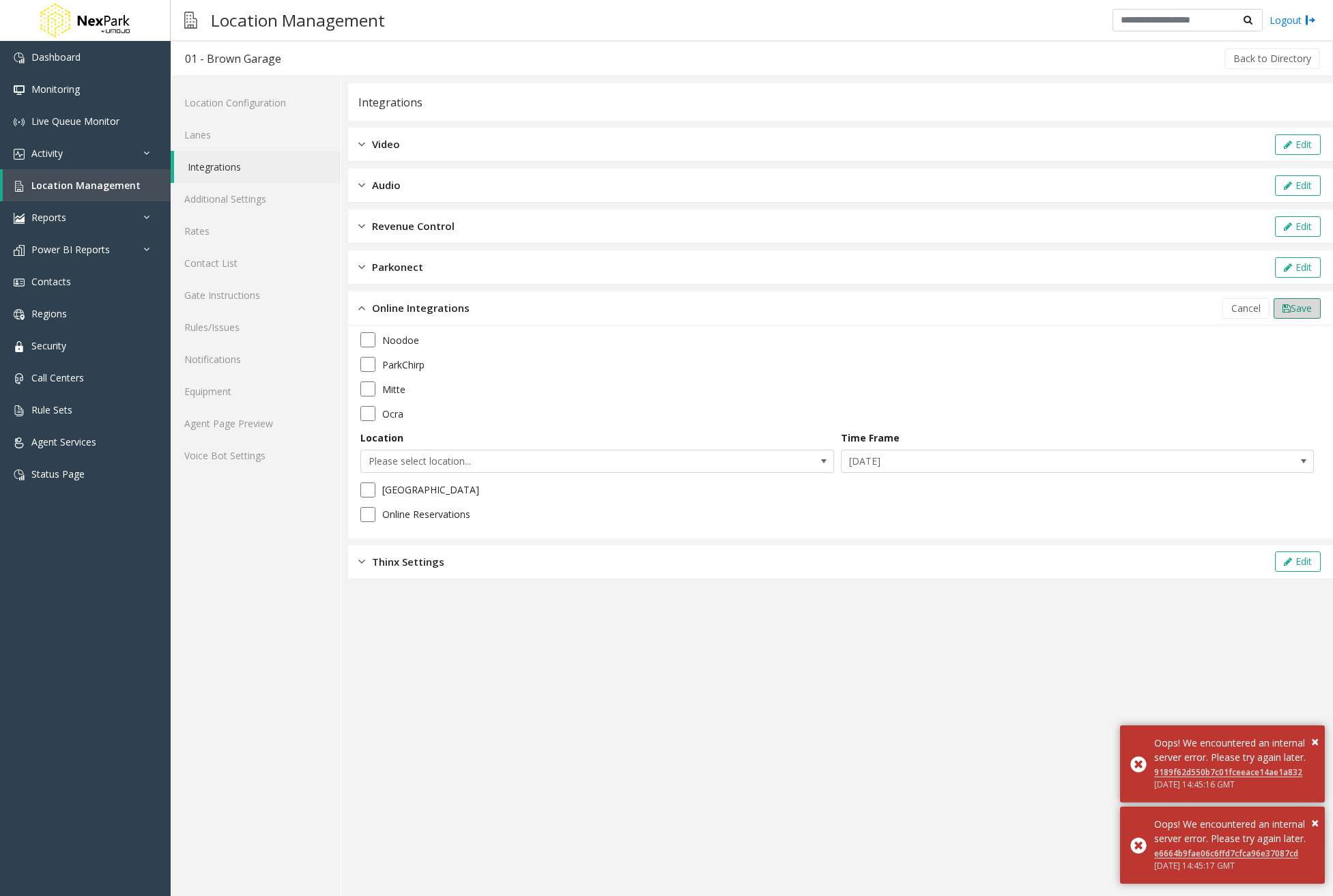
click at [1301, 306] on span "Save" at bounding box center [1301, 308] width 21 height 13
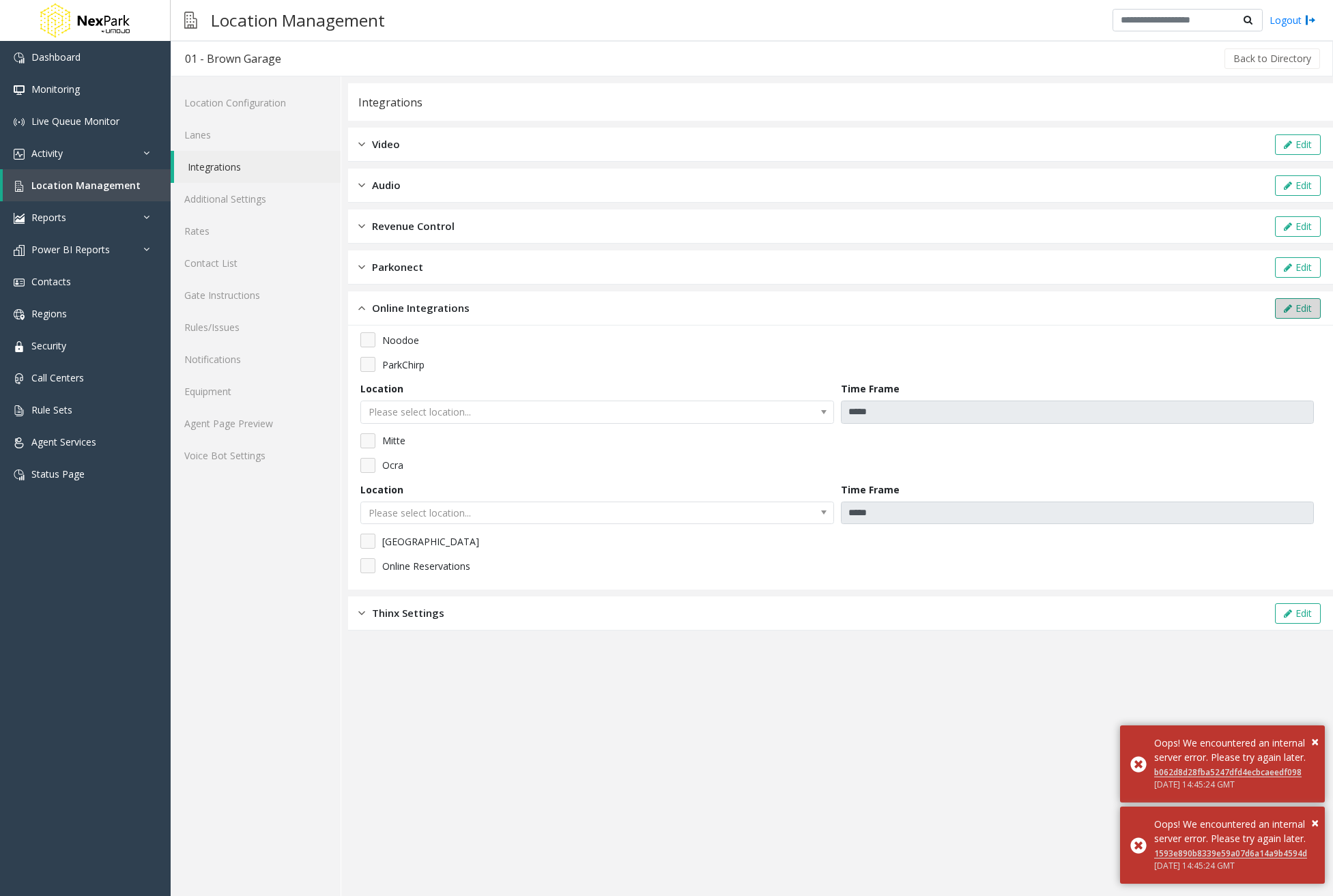
click at [1288, 304] on icon at bounding box center [1288, 308] width 8 height 9
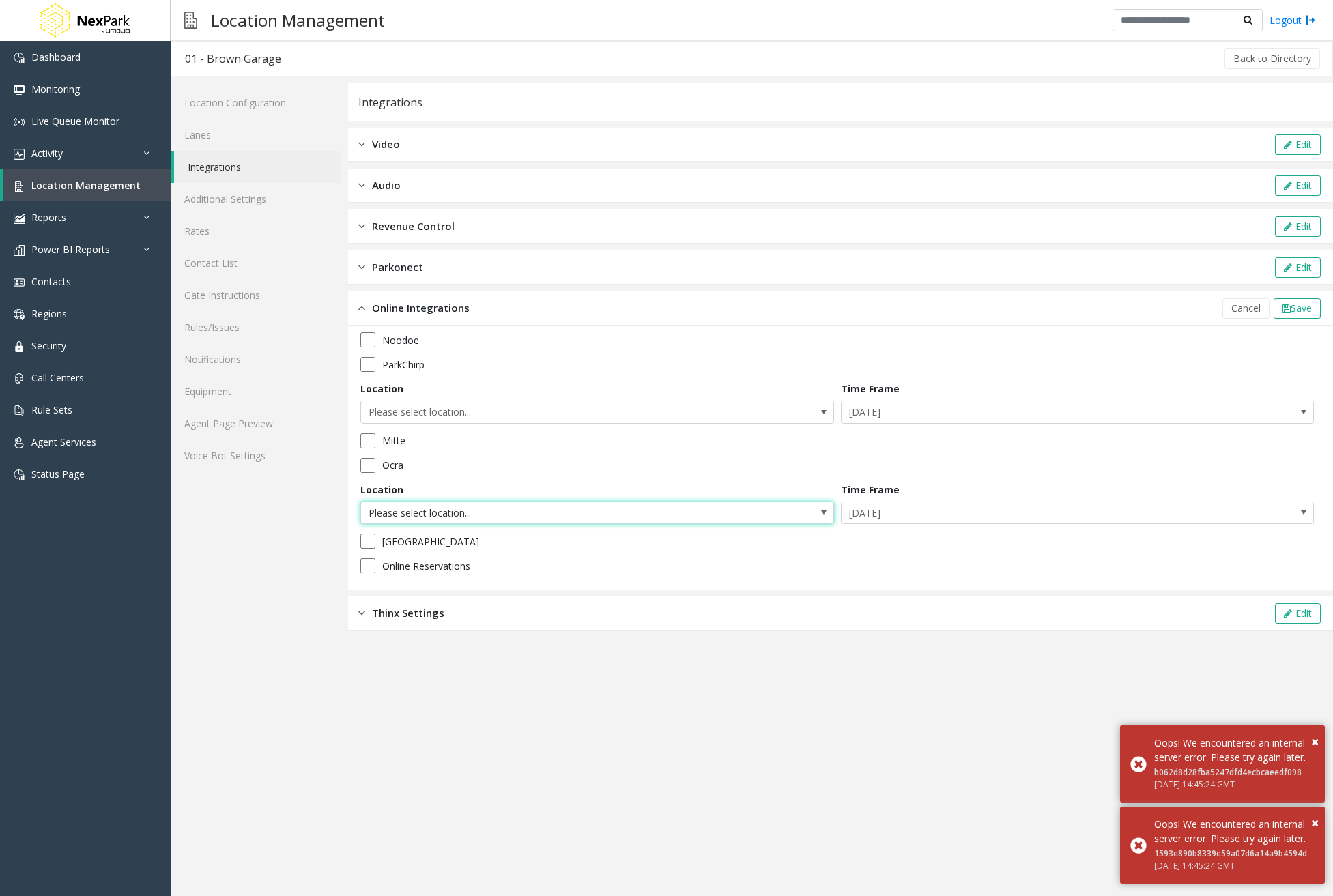
click at [669, 510] on span "Please select location..." at bounding box center [550, 514] width 378 height 22
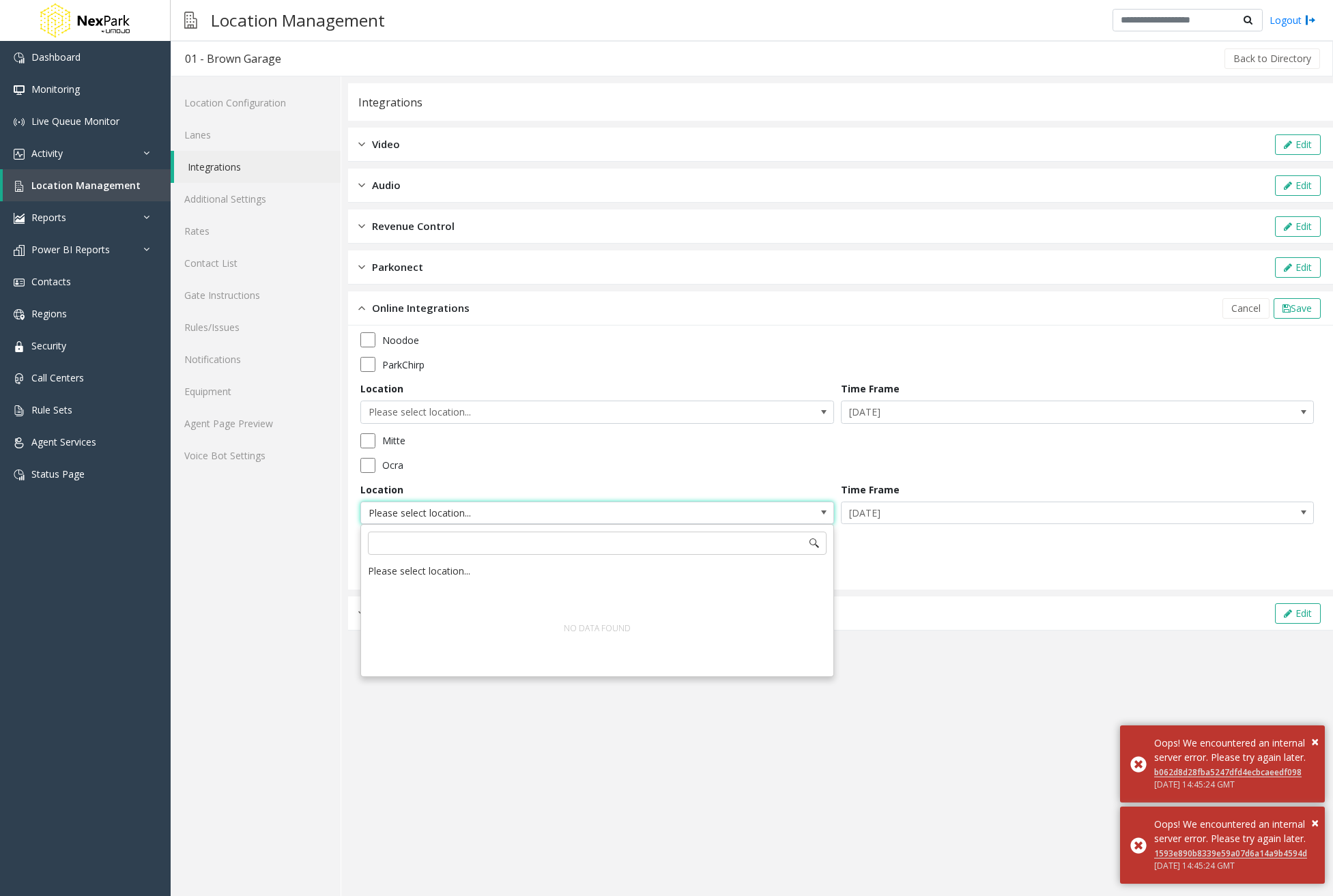
click at [669, 510] on span "Please select location..." at bounding box center [550, 514] width 378 height 22
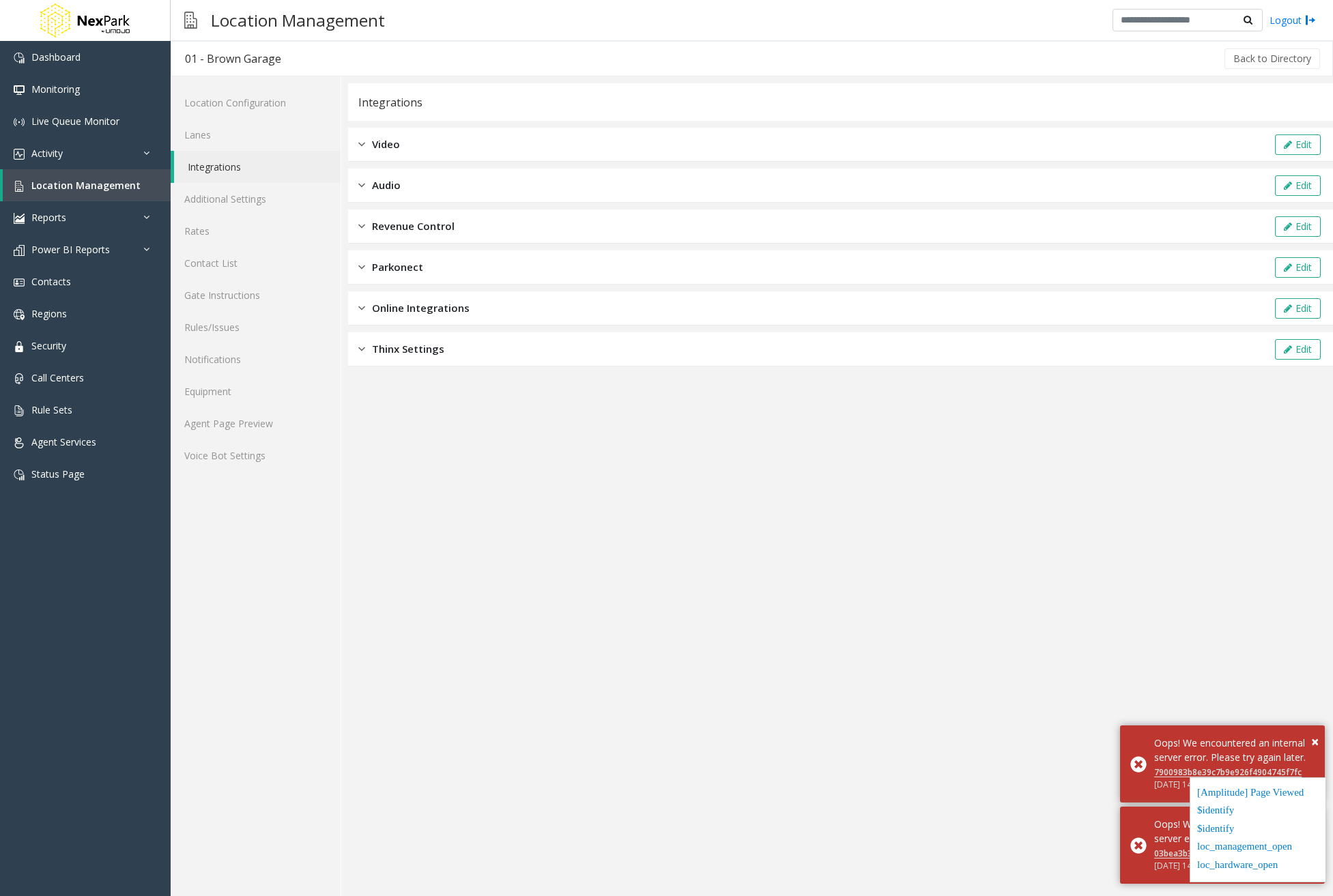
click at [479, 310] on div "Online Integrations Edit" at bounding box center [840, 308] width 985 height 34
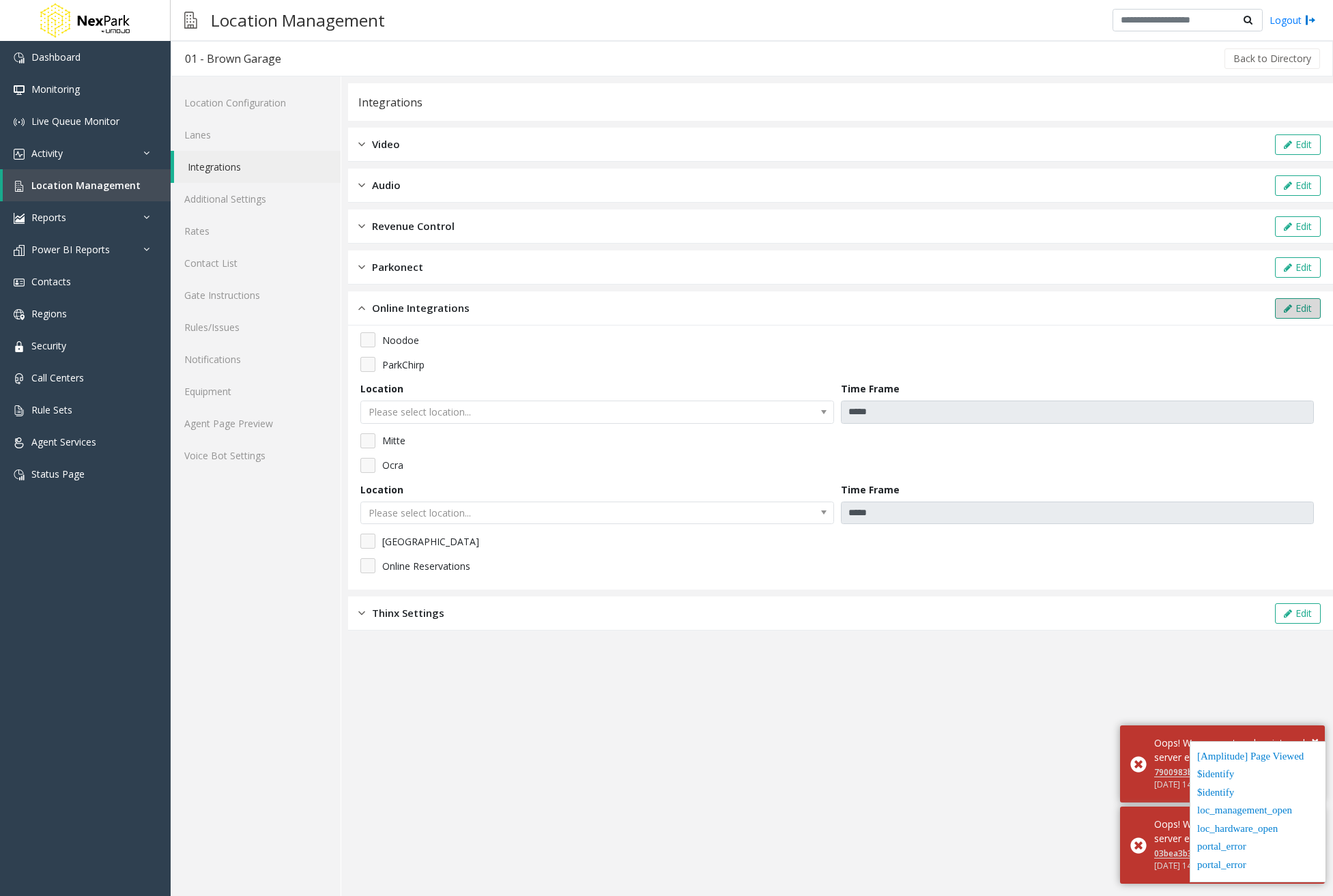
click at [1301, 312] on button "Edit" at bounding box center [1298, 308] width 45 height 21
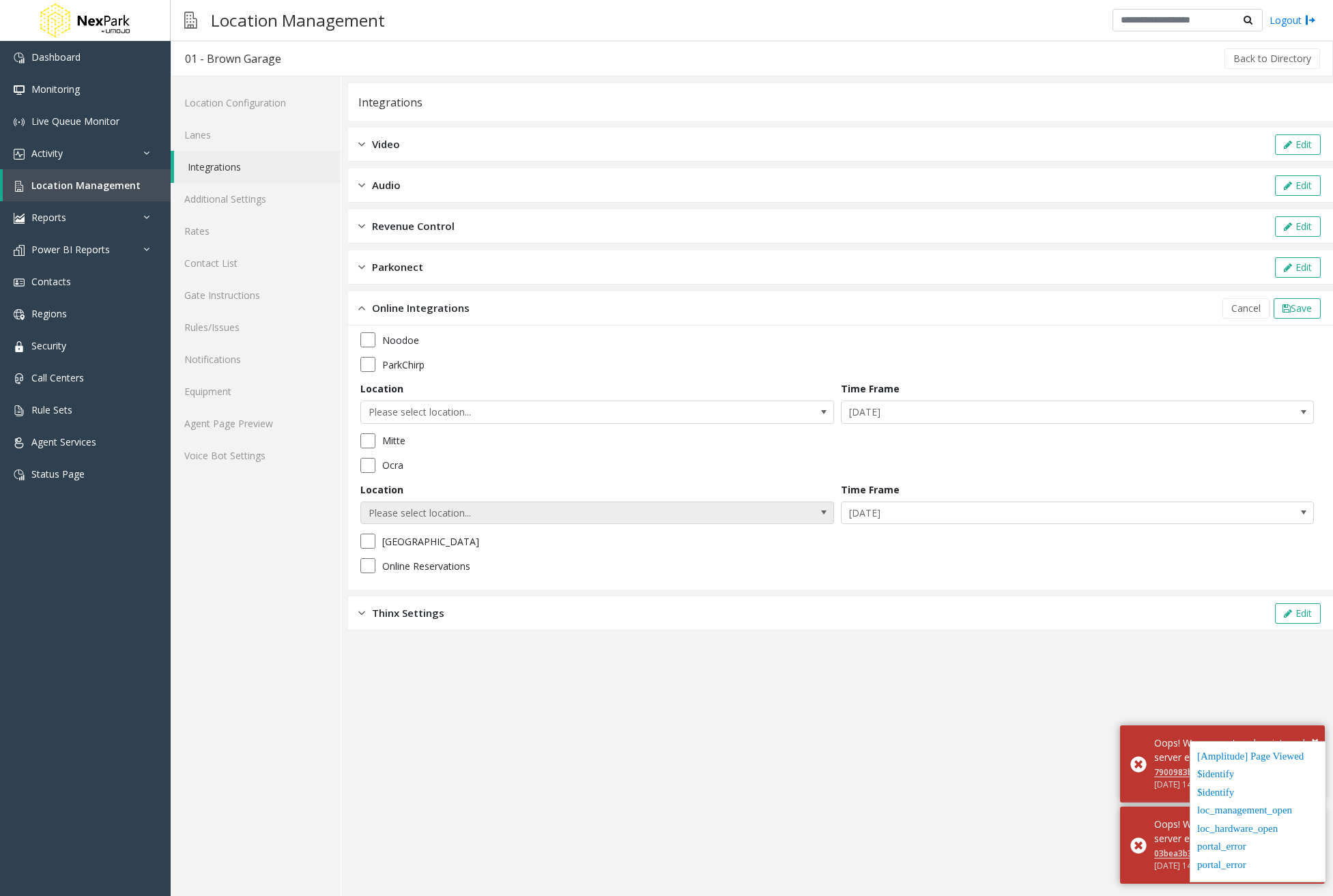
click at [708, 503] on span "Please select location..." at bounding box center [550, 514] width 378 height 22
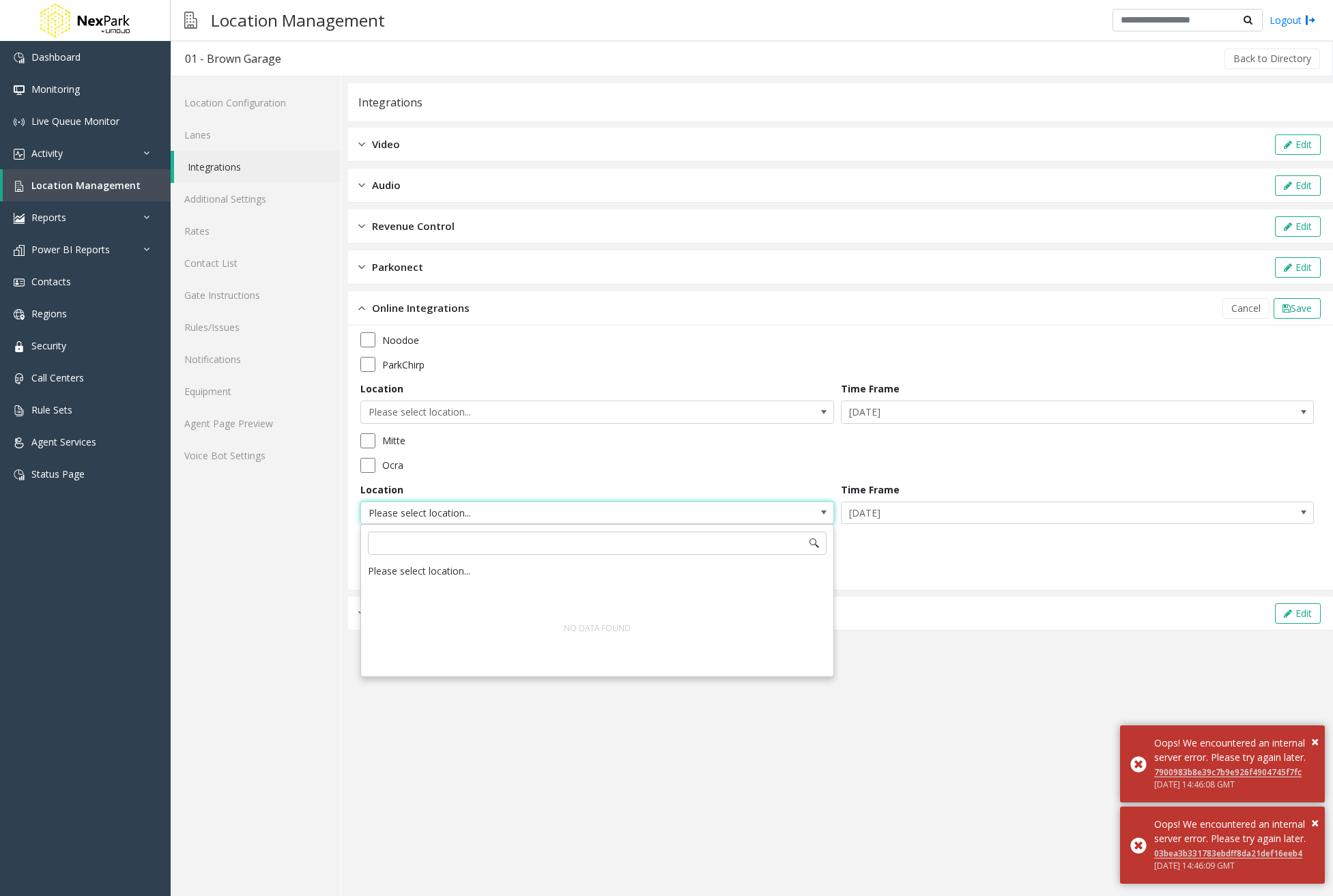
click at [895, 683] on app-integration "Integrations Video Edit Audio Edit Revenue Control Edit Parkonect Edit Online I…" at bounding box center [840, 490] width 985 height 813
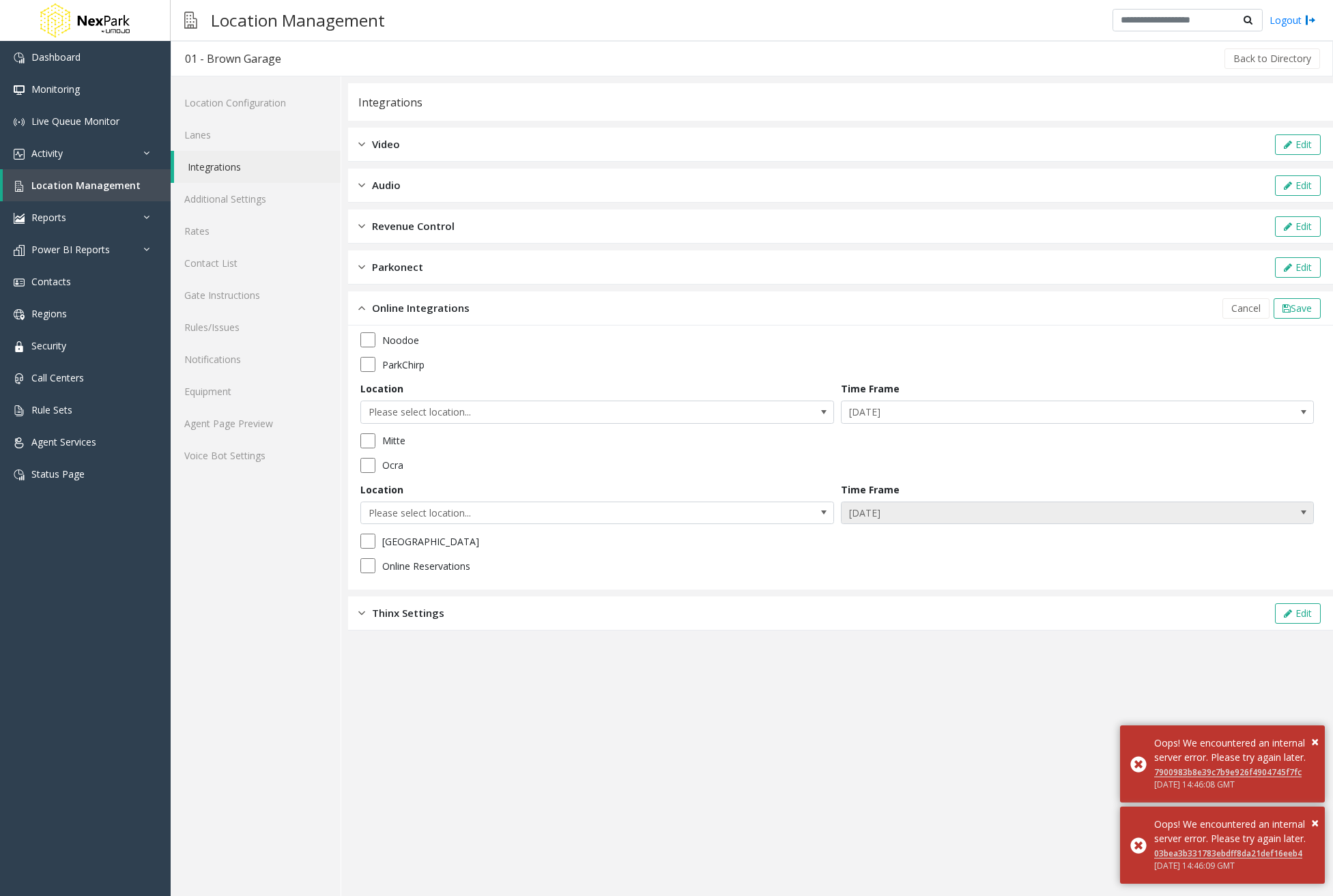
click at [933, 513] on span "[DATE]" at bounding box center [1031, 514] width 378 height 22
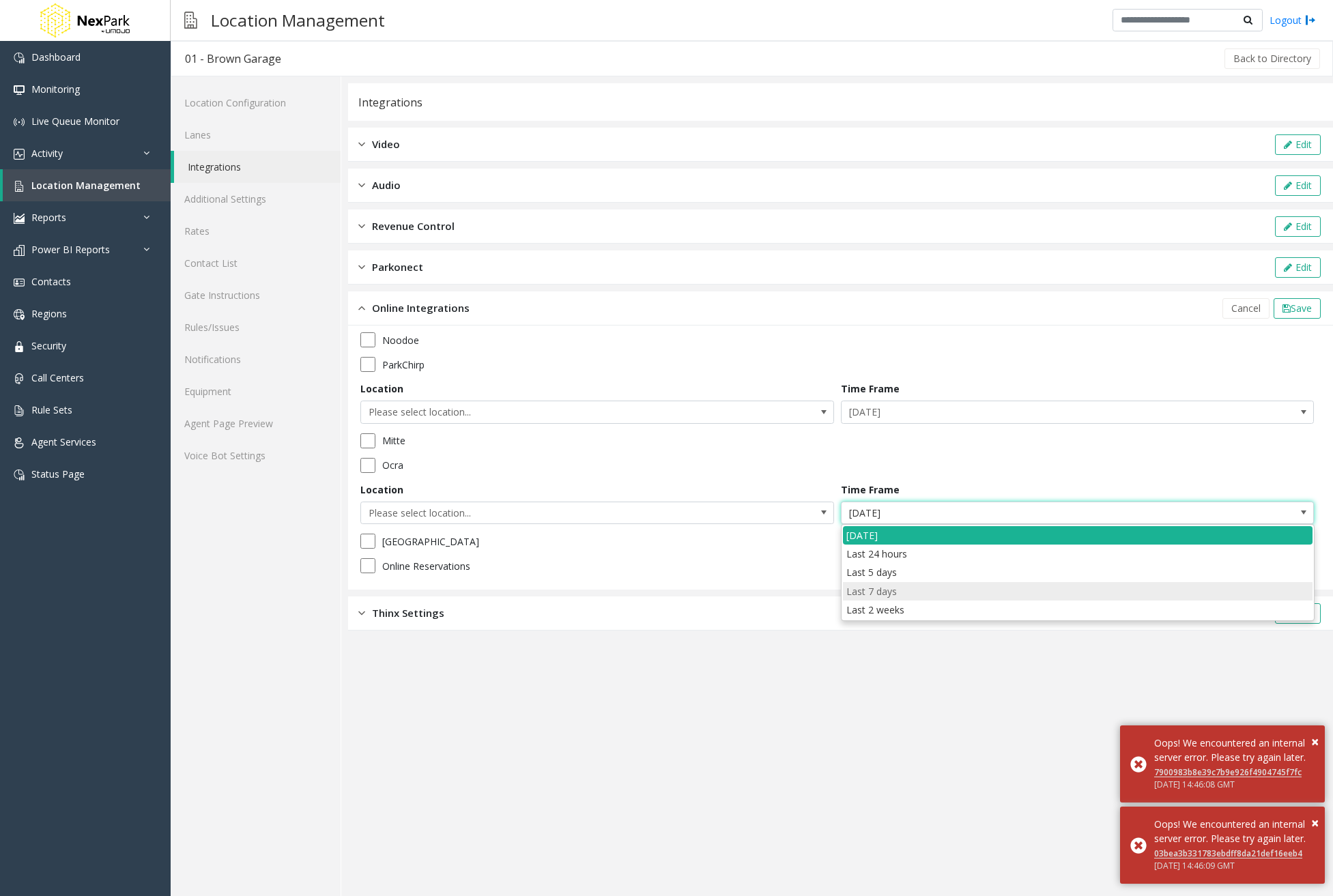
click at [894, 594] on days "Last 7 days" at bounding box center [1077, 591] width 470 height 19
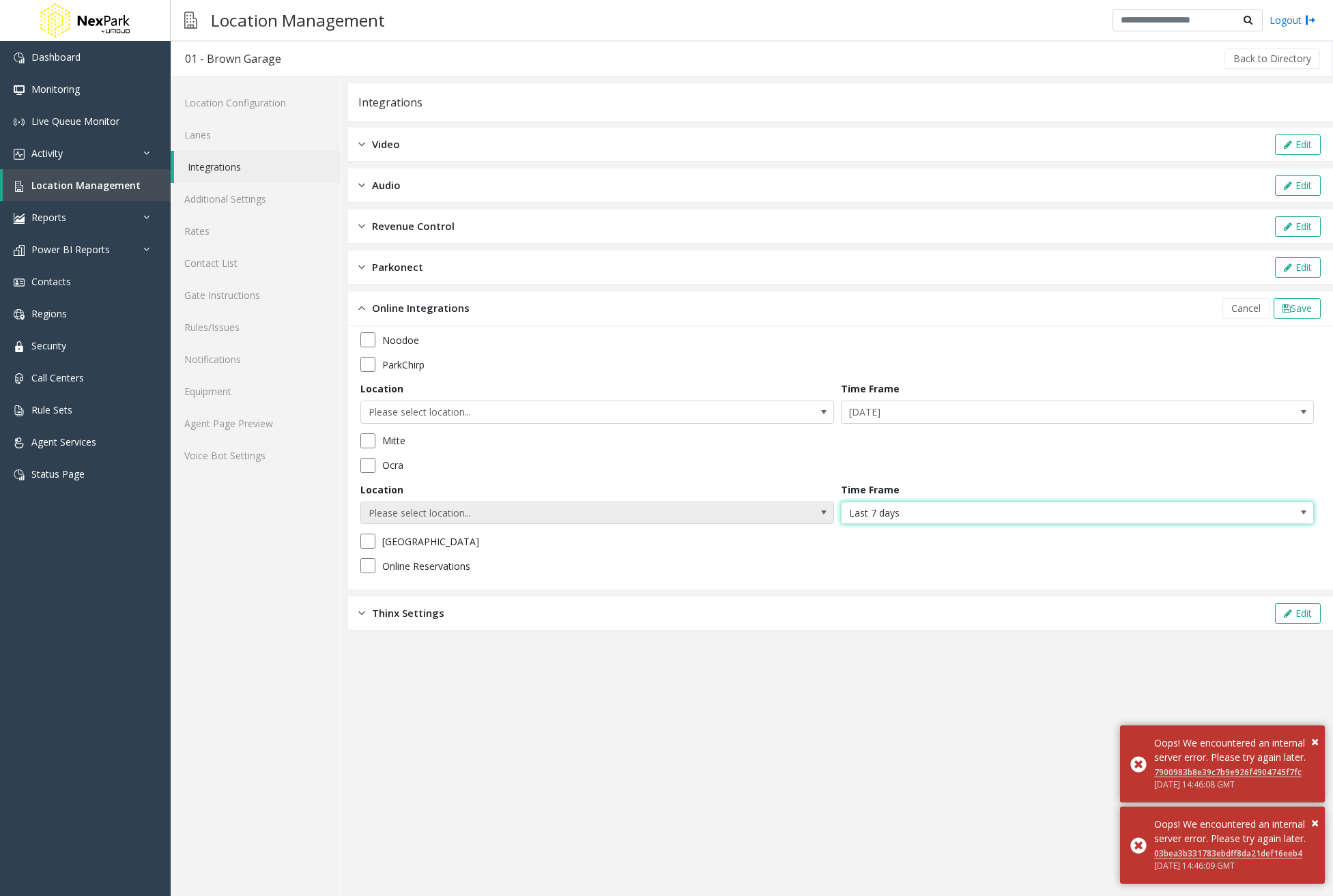
click at [570, 510] on span "Please select location..." at bounding box center [550, 514] width 378 height 22
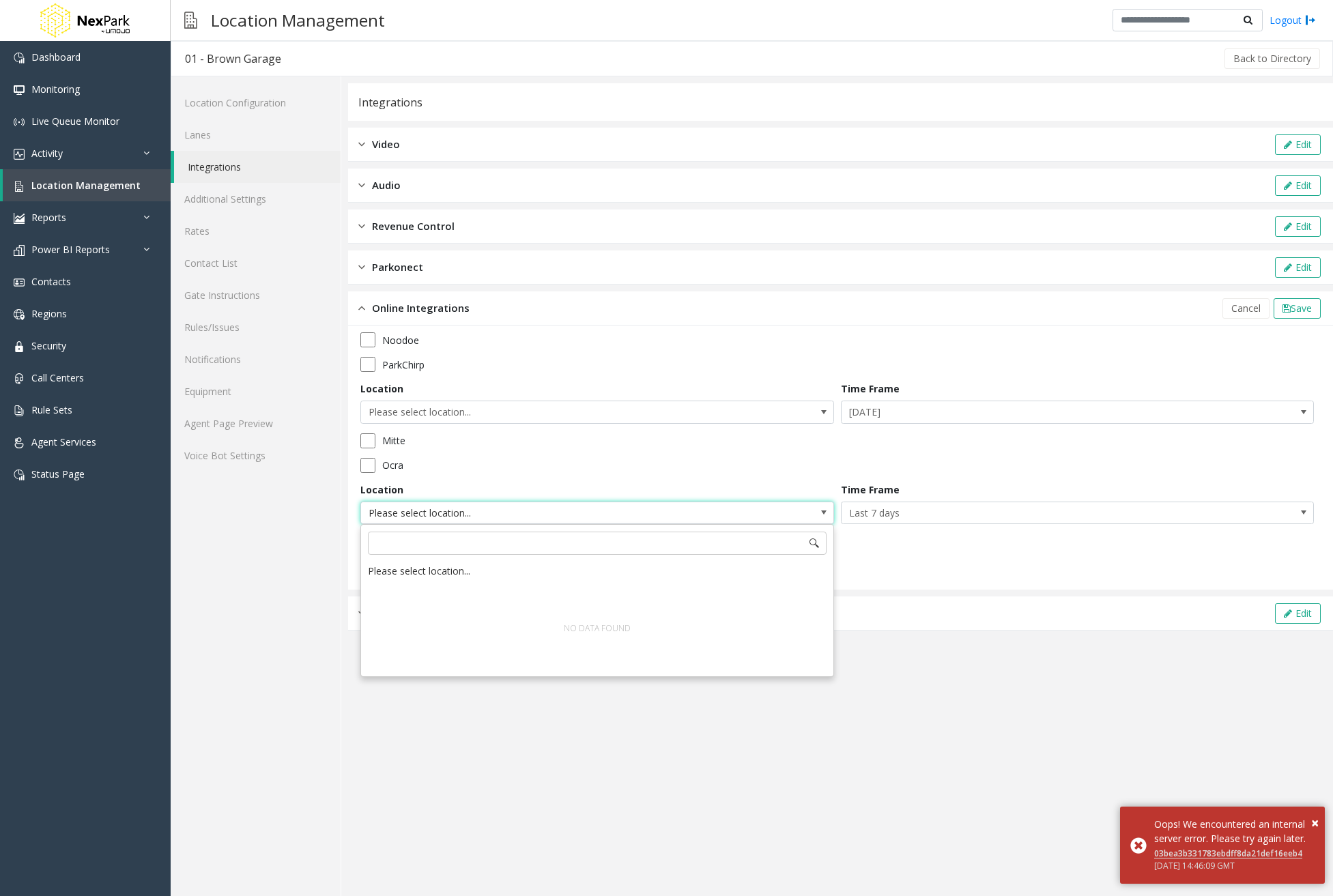
click at [974, 692] on app-integration "Integrations Video Edit Audio Edit Revenue Control Edit Parkonect Edit Online I…" at bounding box center [840, 490] width 985 height 813
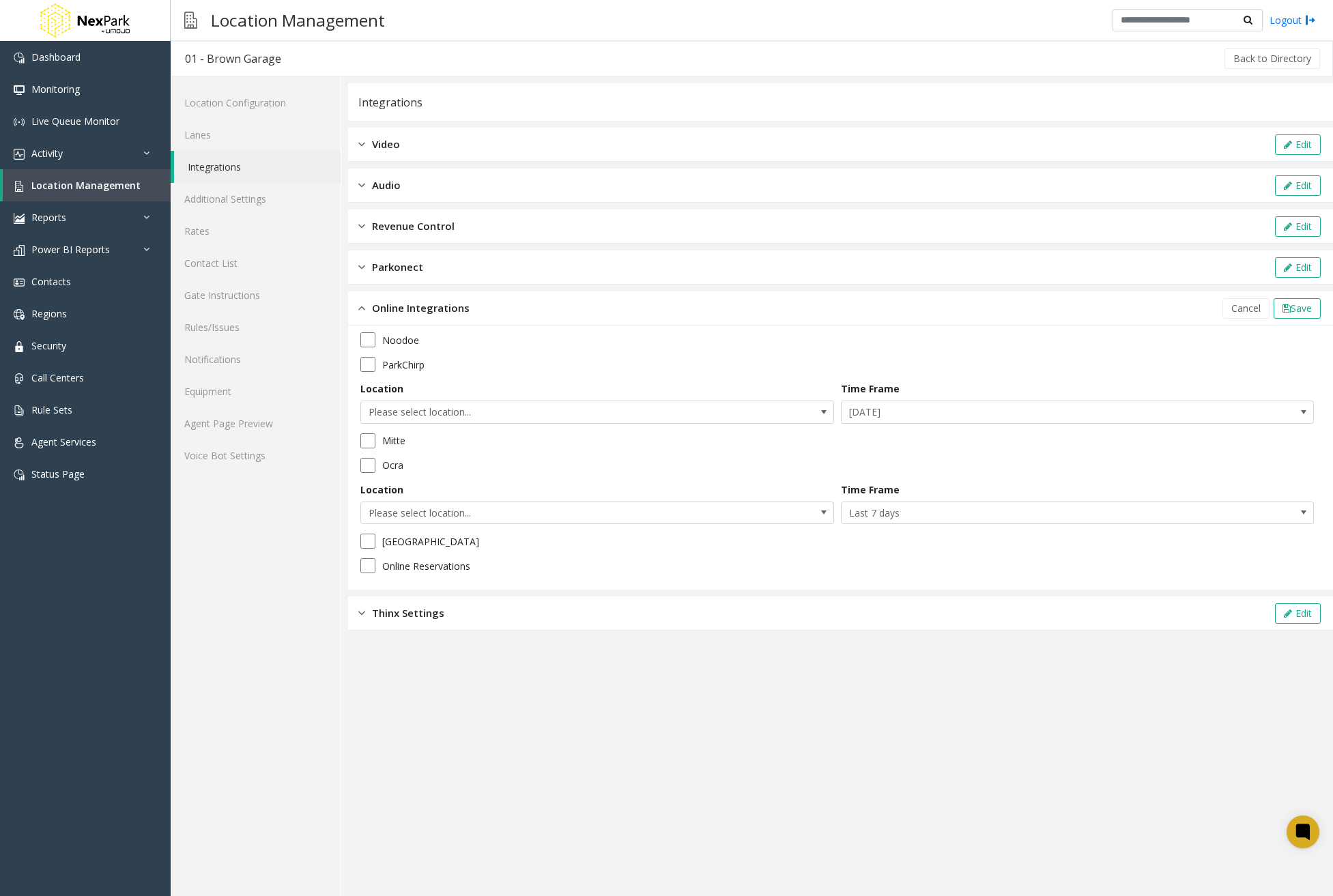
click at [369, 456] on div "[GEOGRAPHIC_DATA] Location Please select location... Time Frame [DATE] Mitte Oc…" at bounding box center [840, 457] width 961 height 251
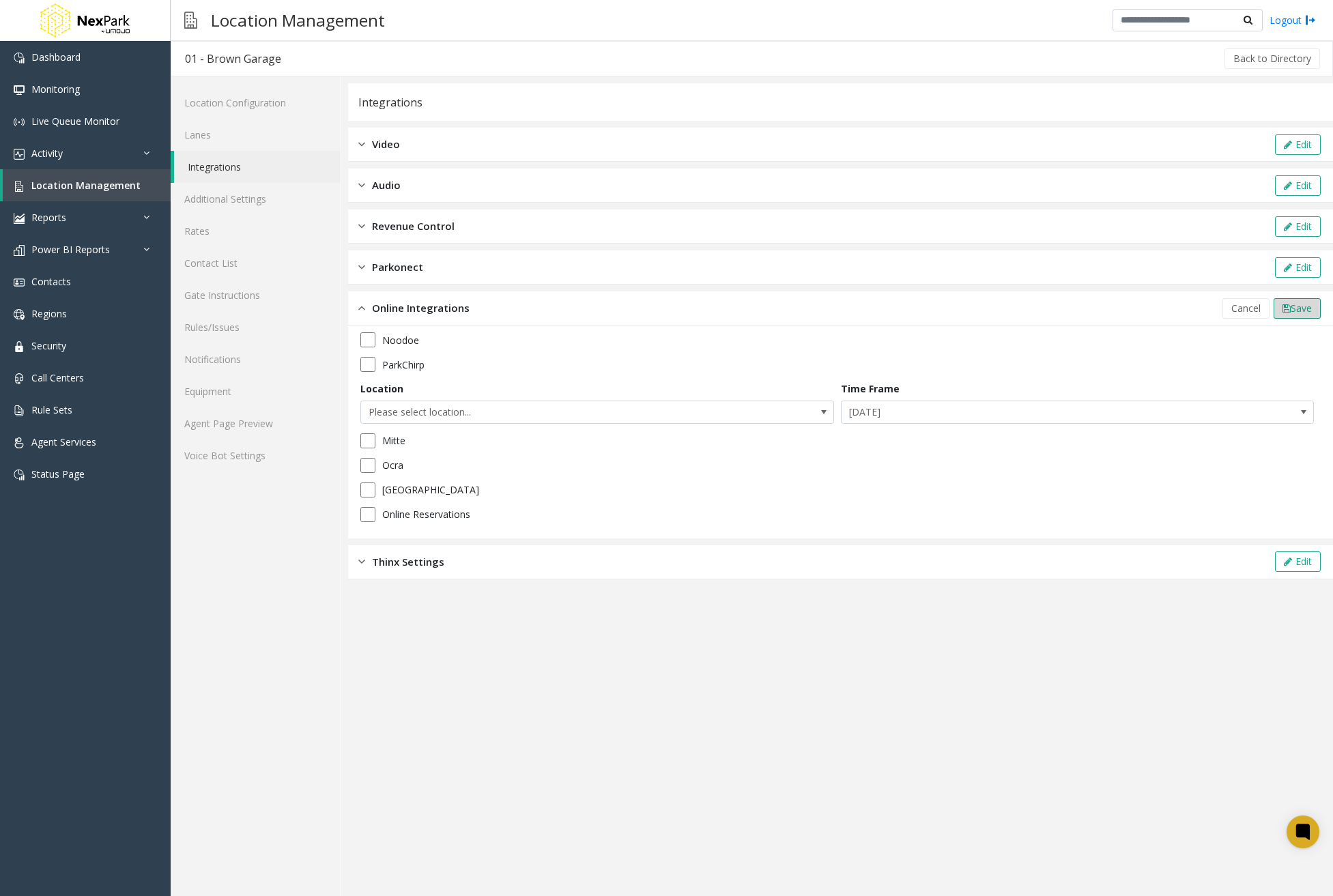
click at [1294, 308] on span "Save" at bounding box center [1301, 308] width 21 height 13
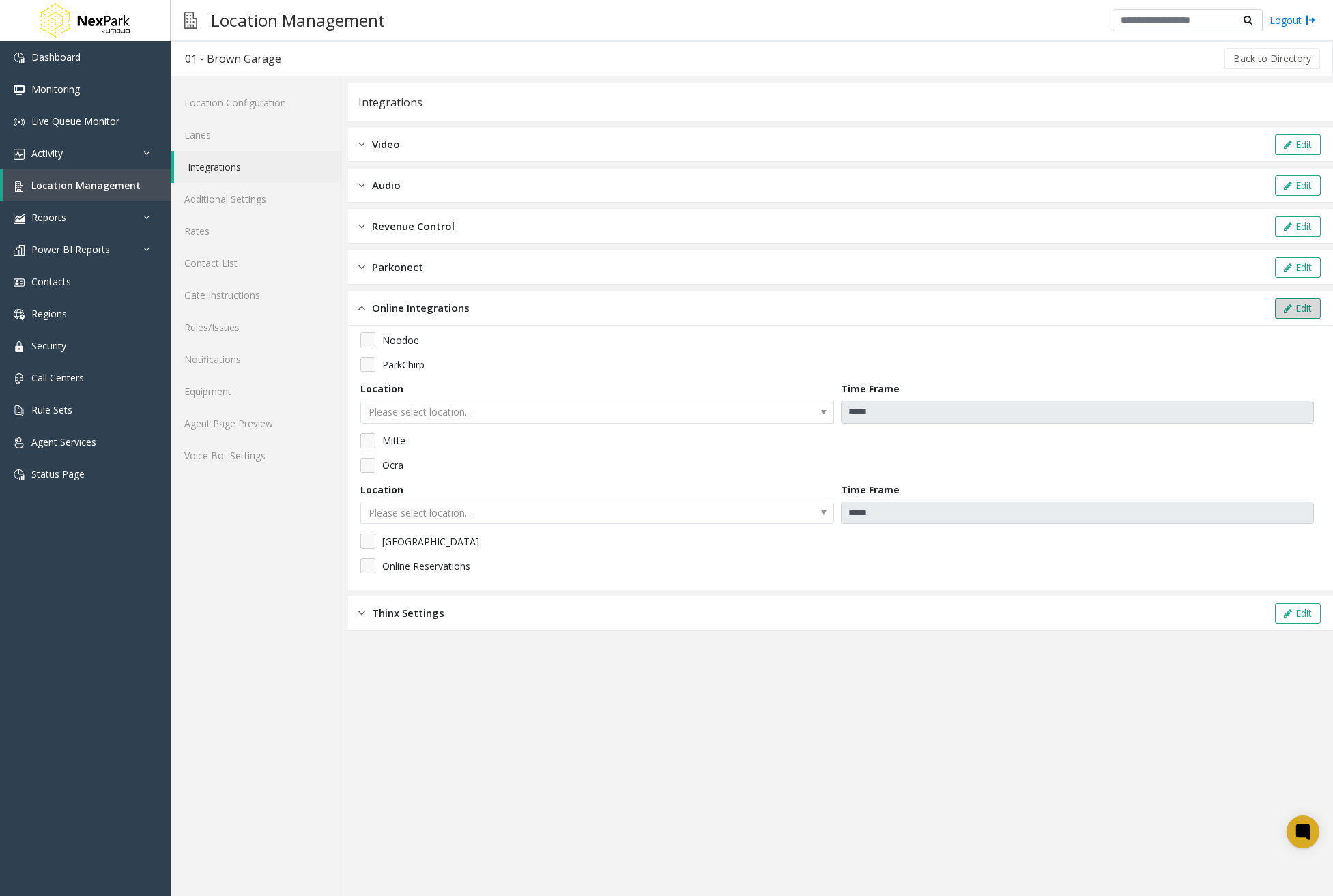
click at [1290, 301] on button "Edit" at bounding box center [1298, 308] width 45 height 21
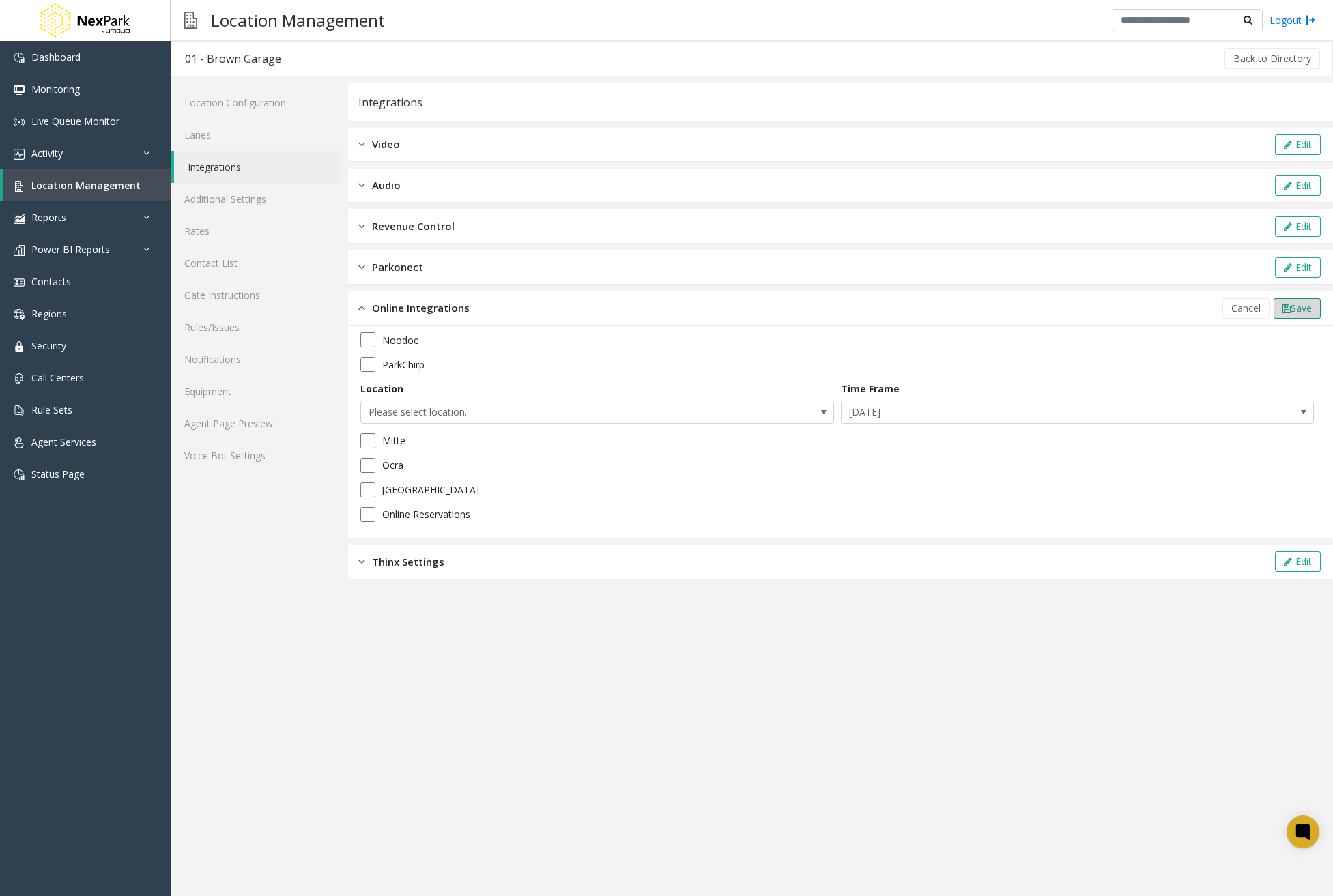
click at [1311, 311] on span "Save" at bounding box center [1301, 308] width 21 height 13
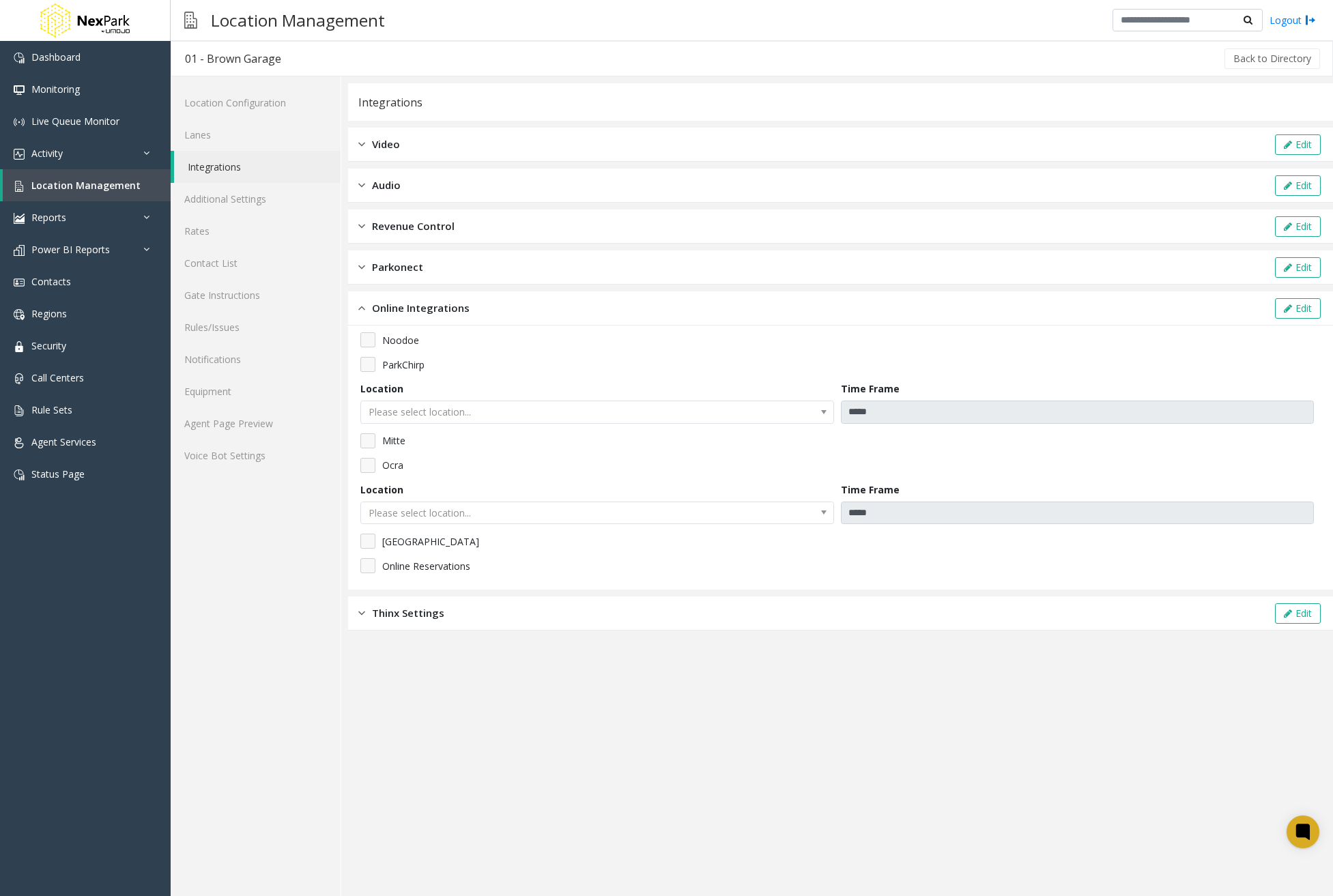
click at [415, 142] on div "Video Edit" at bounding box center [840, 145] width 985 height 34
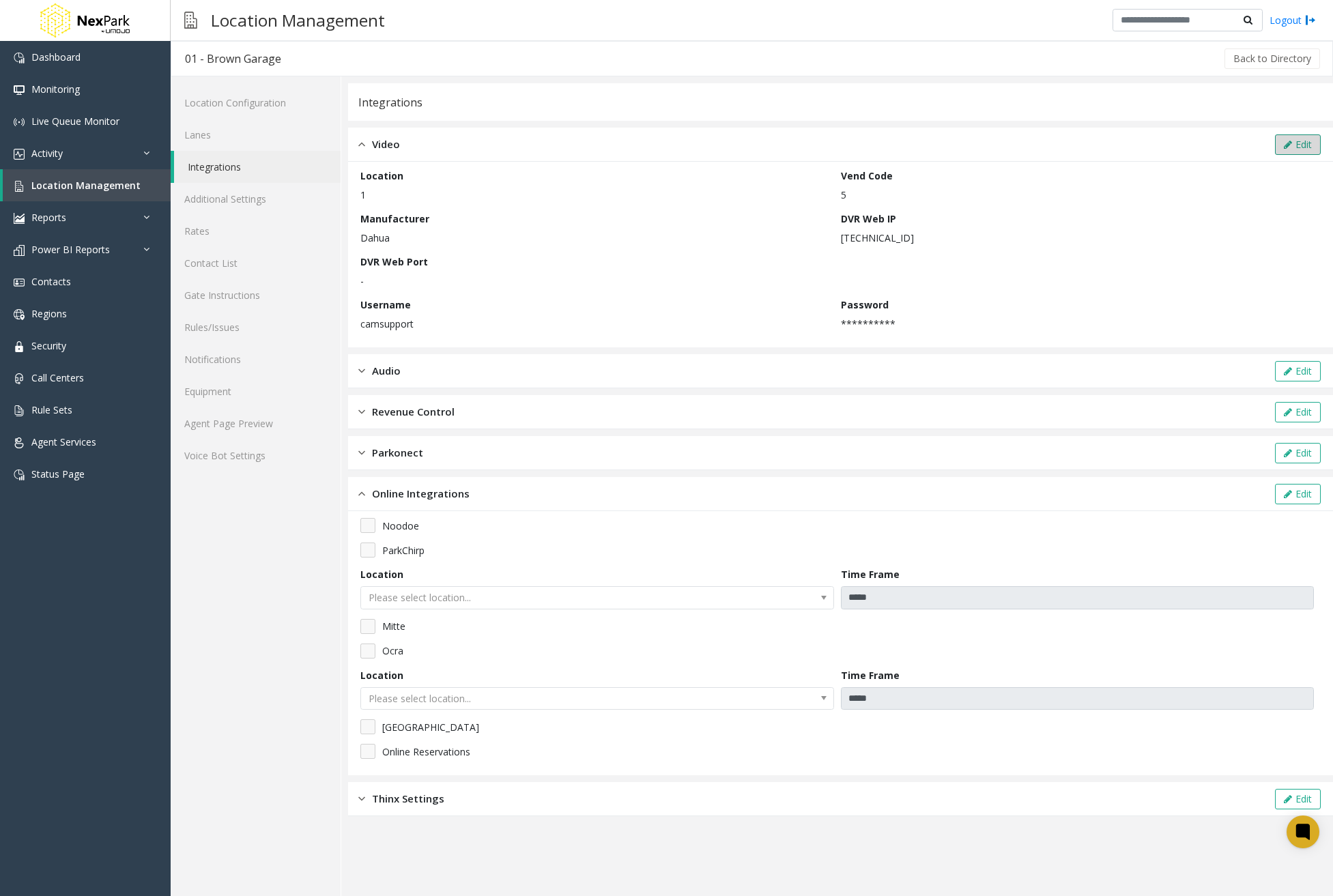
click at [1288, 141] on icon at bounding box center [1288, 144] width 8 height 9
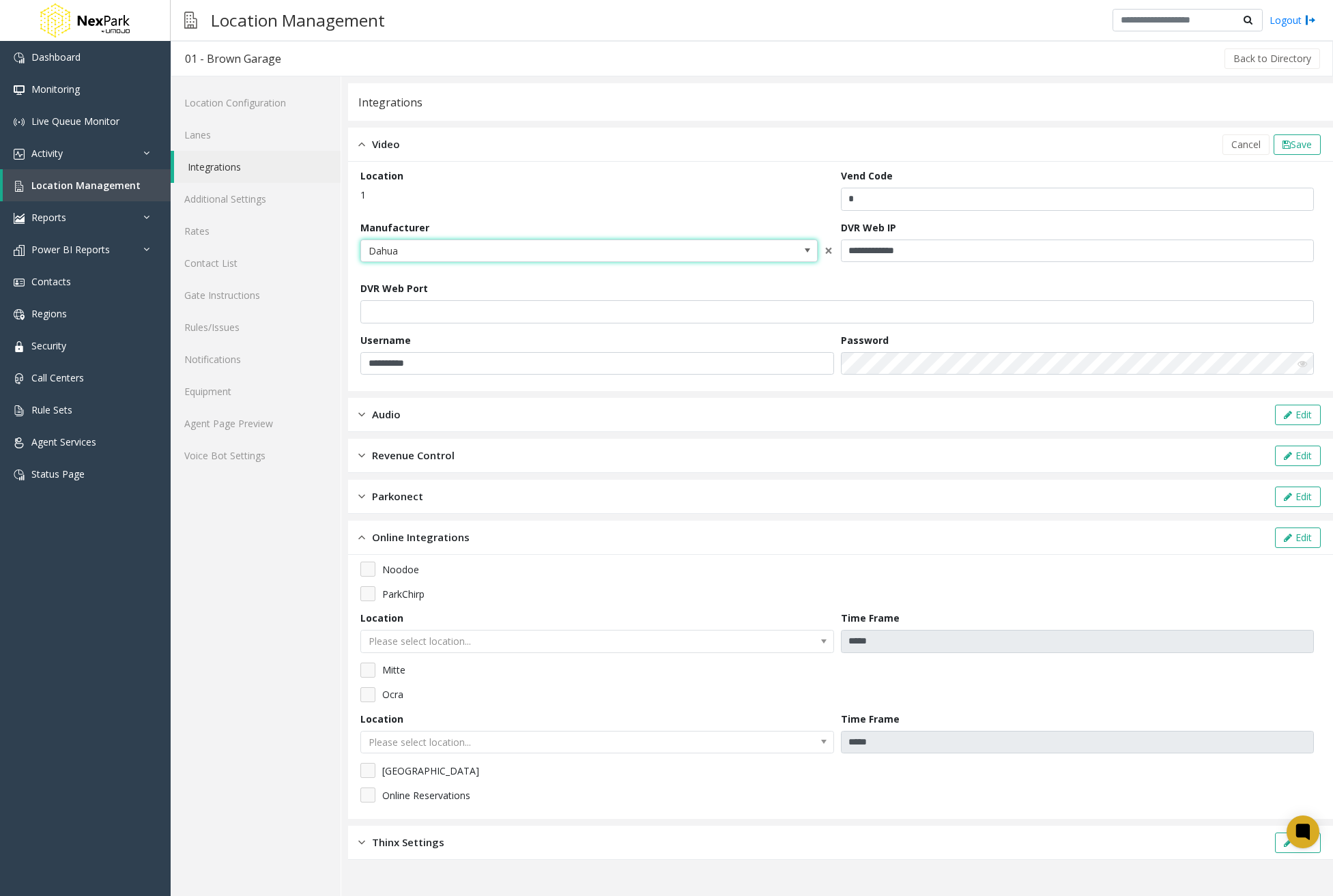
click at [774, 252] on span "Dahua" at bounding box center [588, 251] width 457 height 23
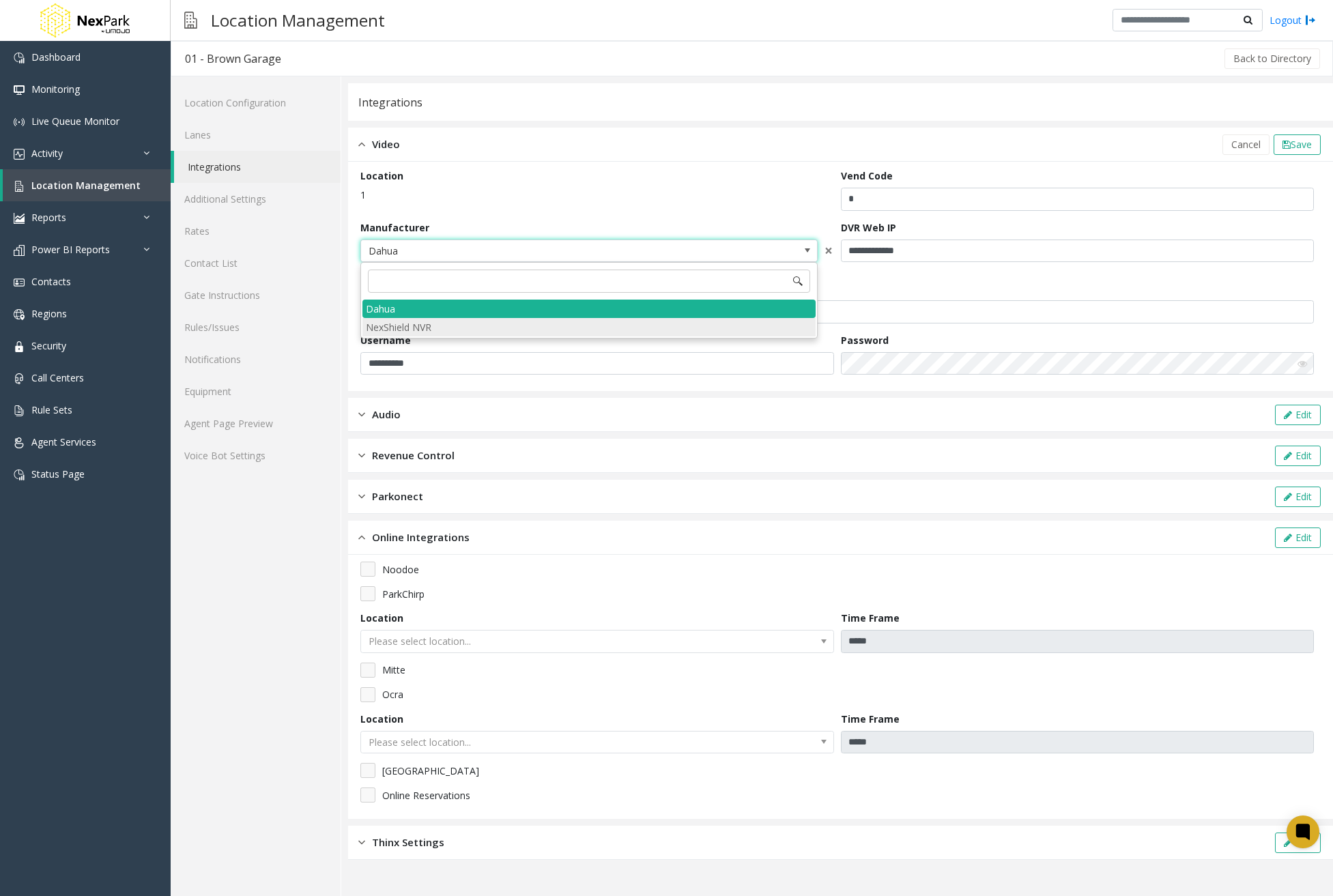
click at [669, 325] on NVR "NexShield NVR" at bounding box center [589, 328] width 453 height 19
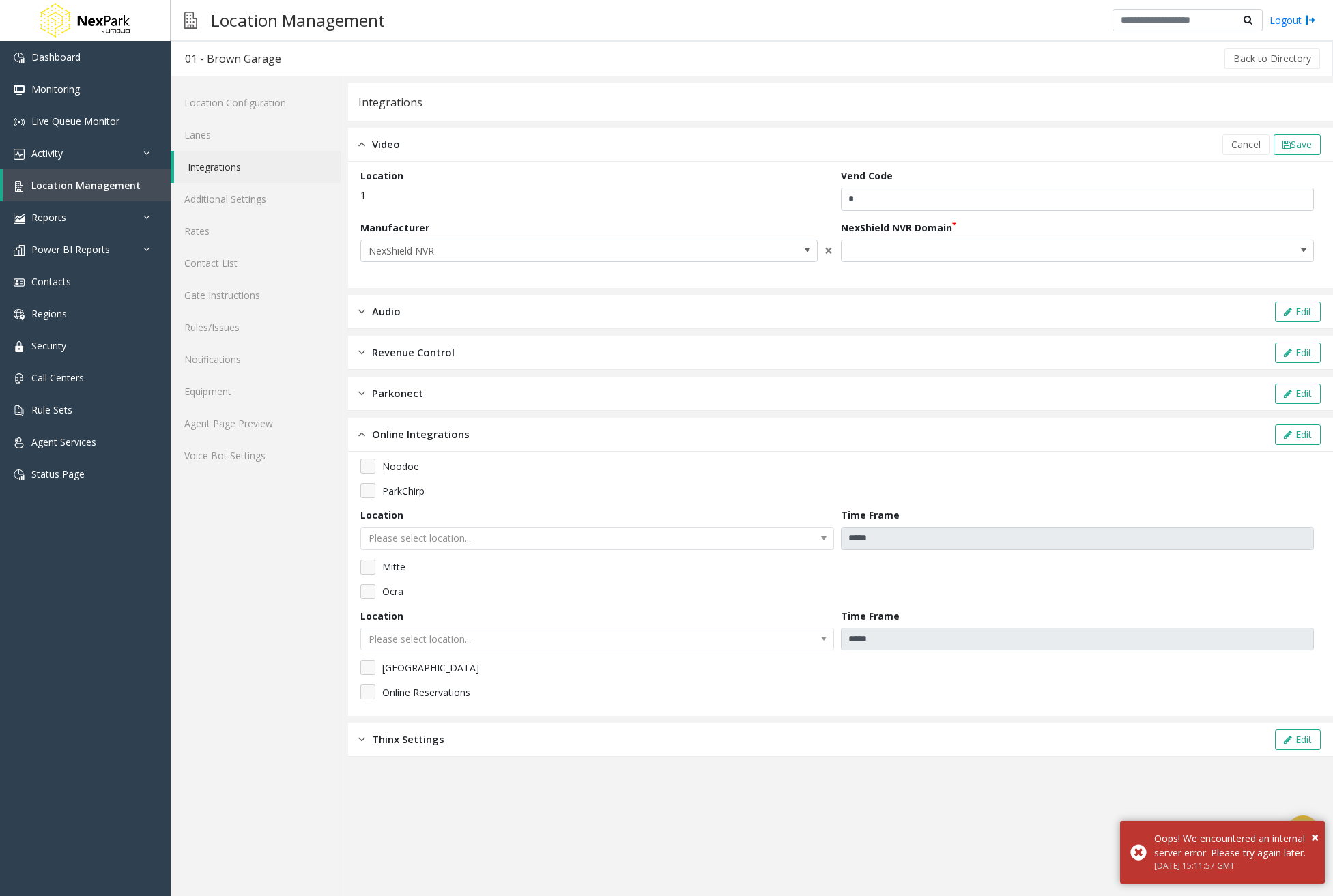
click at [865, 841] on app-integration "Integrations Video Cancel Save Location 1 Vend Code * Manufacturer NexShield NV…" at bounding box center [840, 490] width 985 height 813
click at [1234, 150] on span "Cancel" at bounding box center [1246, 144] width 29 height 13
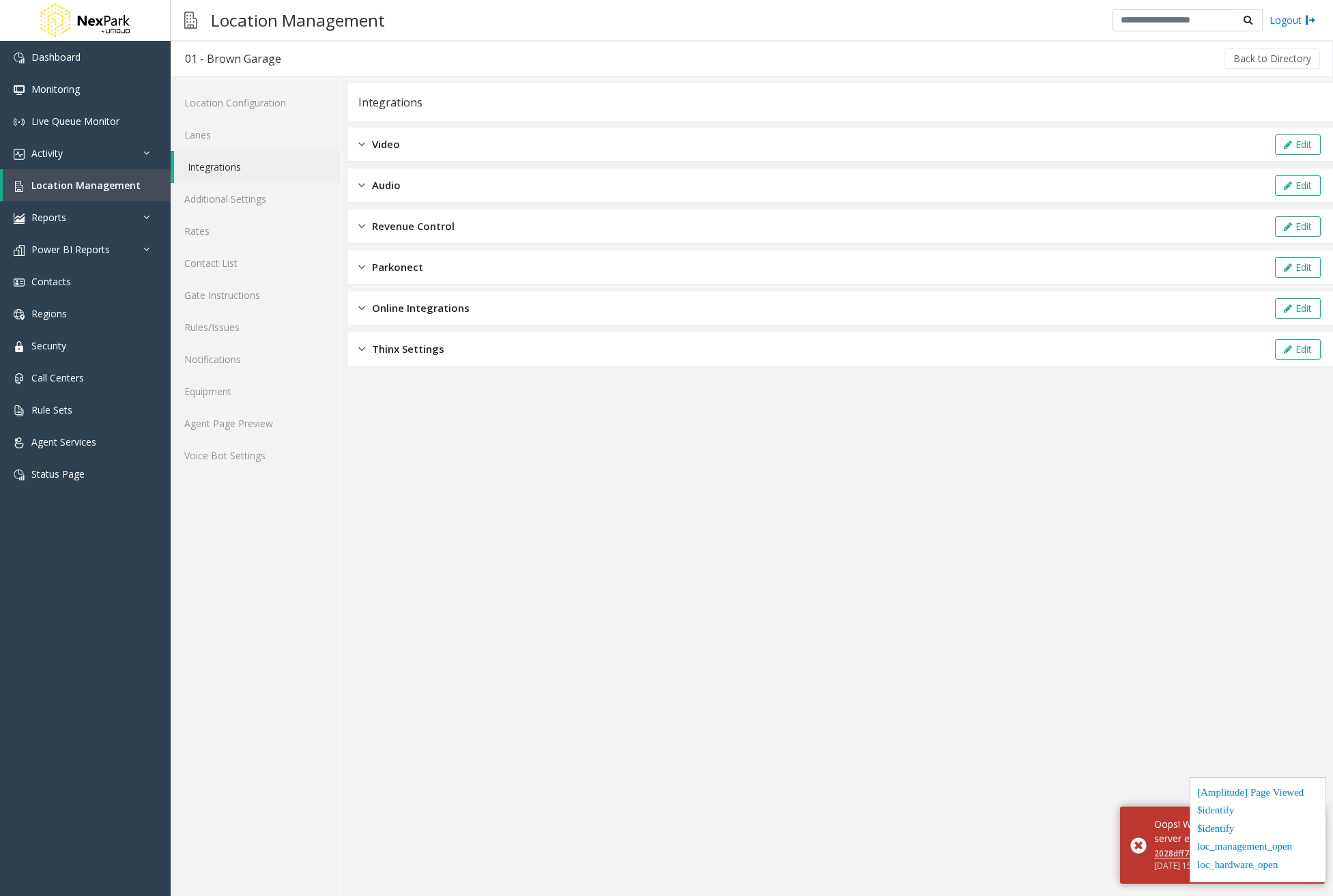
click at [436, 147] on div "Video Edit" at bounding box center [840, 145] width 985 height 34
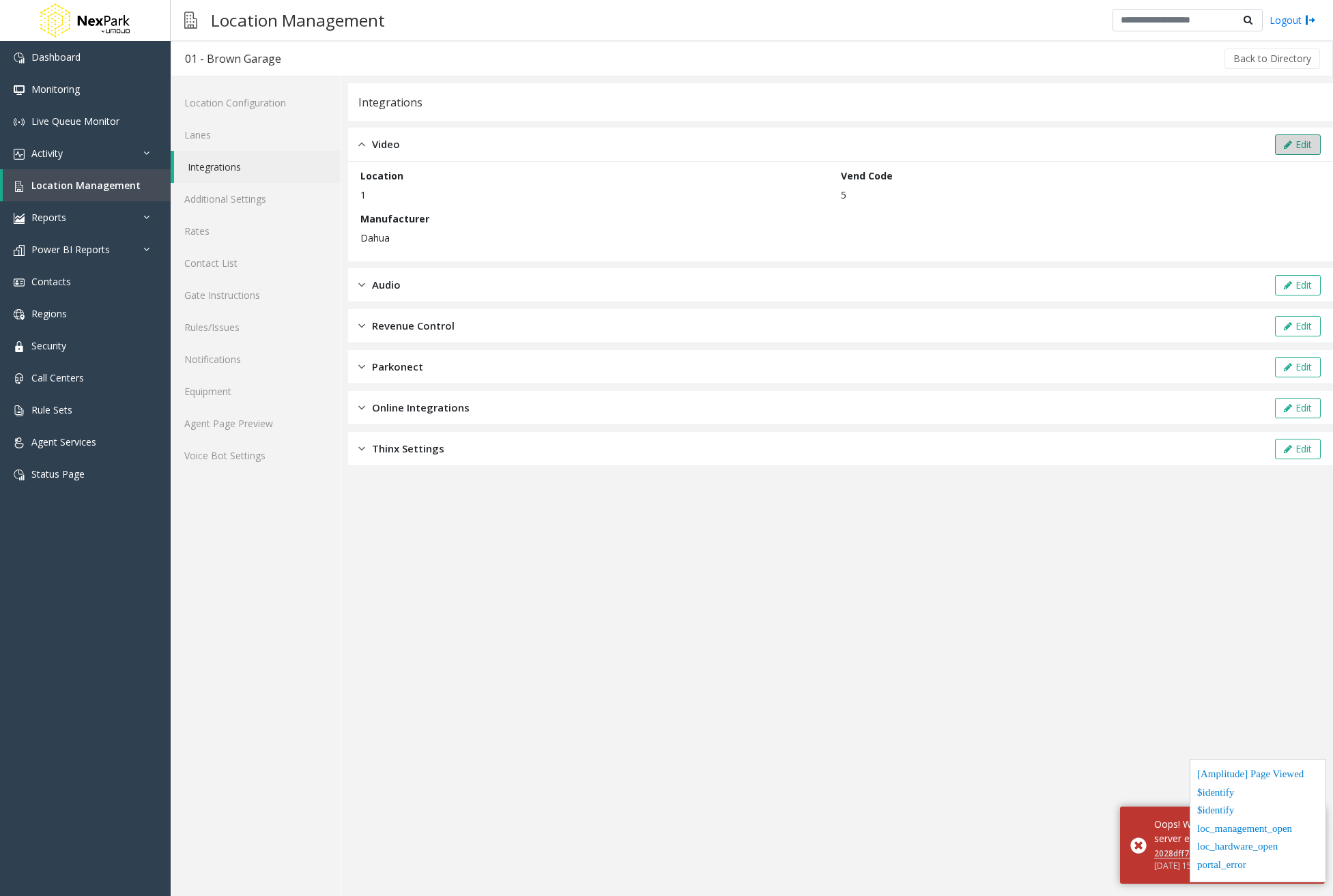
click at [1297, 143] on button "Edit" at bounding box center [1298, 144] width 45 height 21
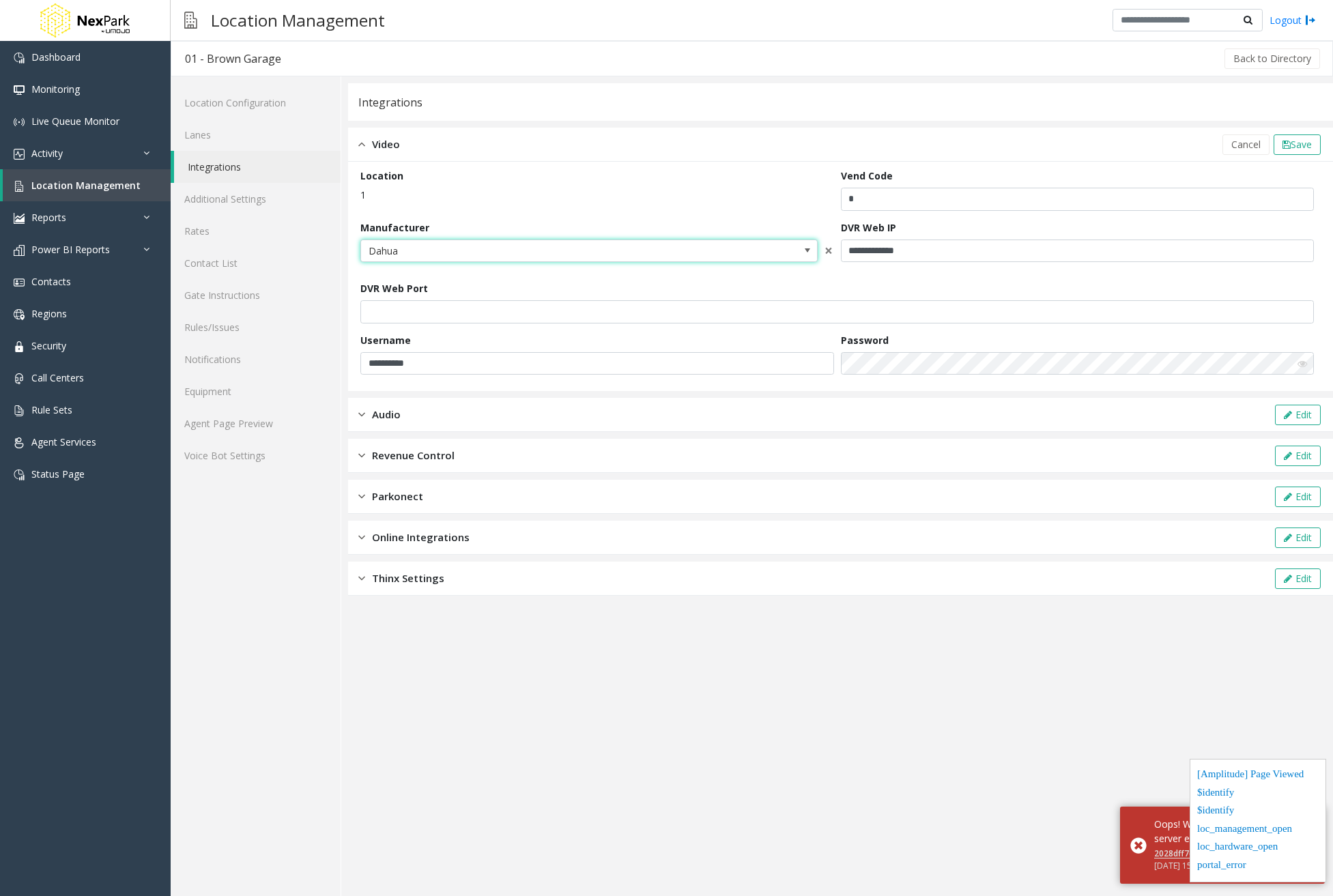
click at [651, 241] on span "Dahua" at bounding box center [543, 251] width 365 height 22
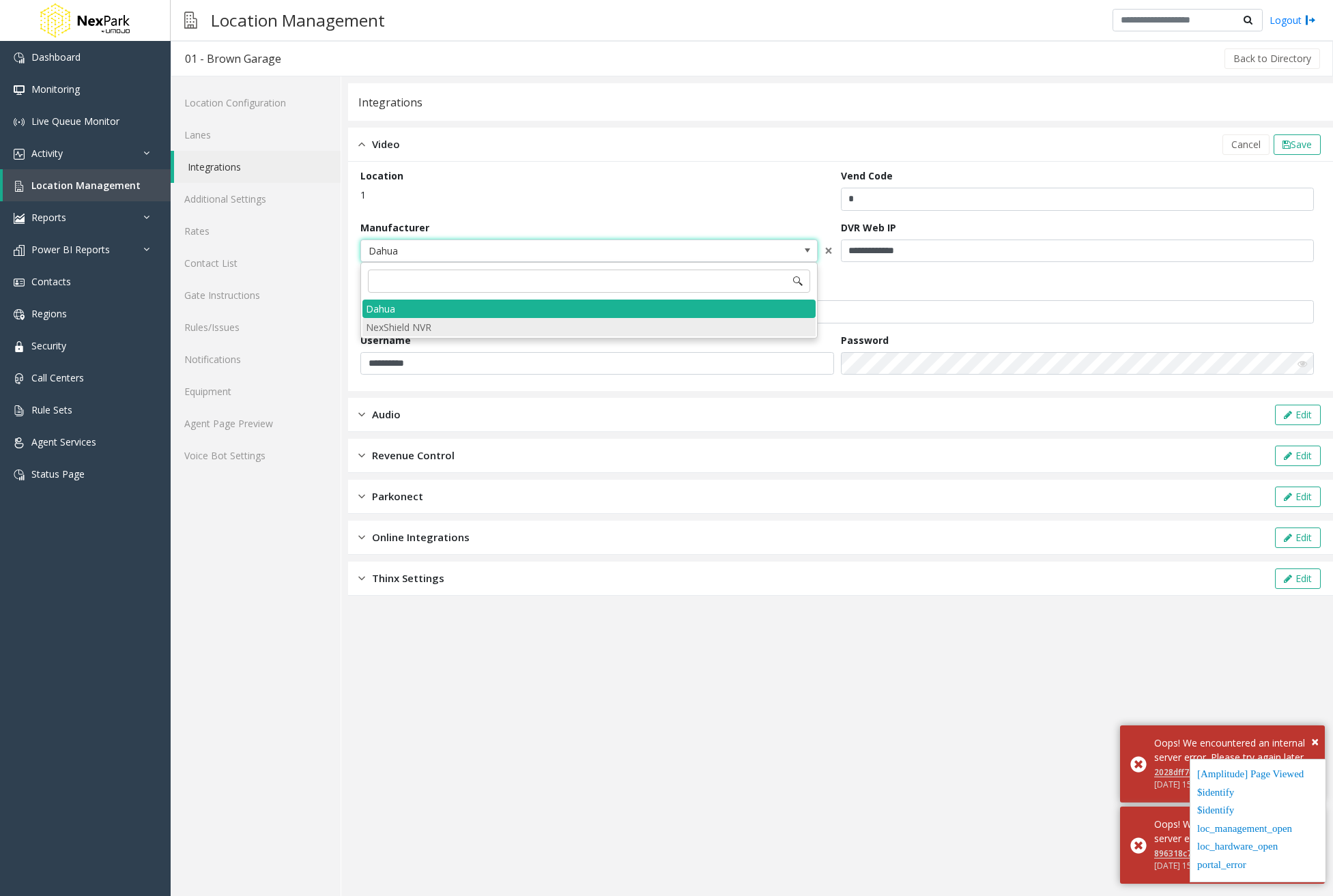
click at [597, 328] on NVR "NexShield NVR" at bounding box center [589, 328] width 453 height 19
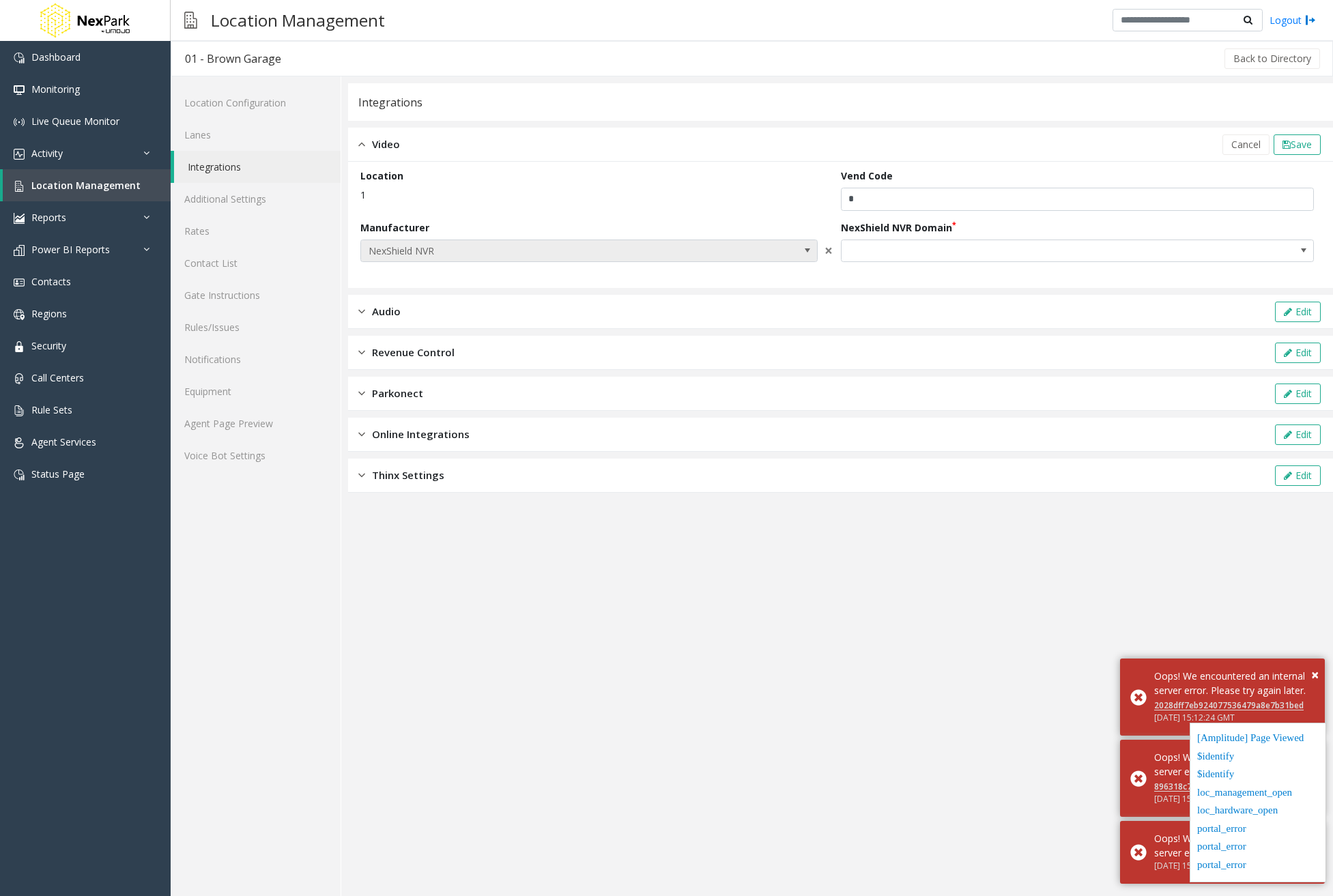
click at [759, 260] on span "NexShield NVR" at bounding box center [588, 251] width 457 height 23
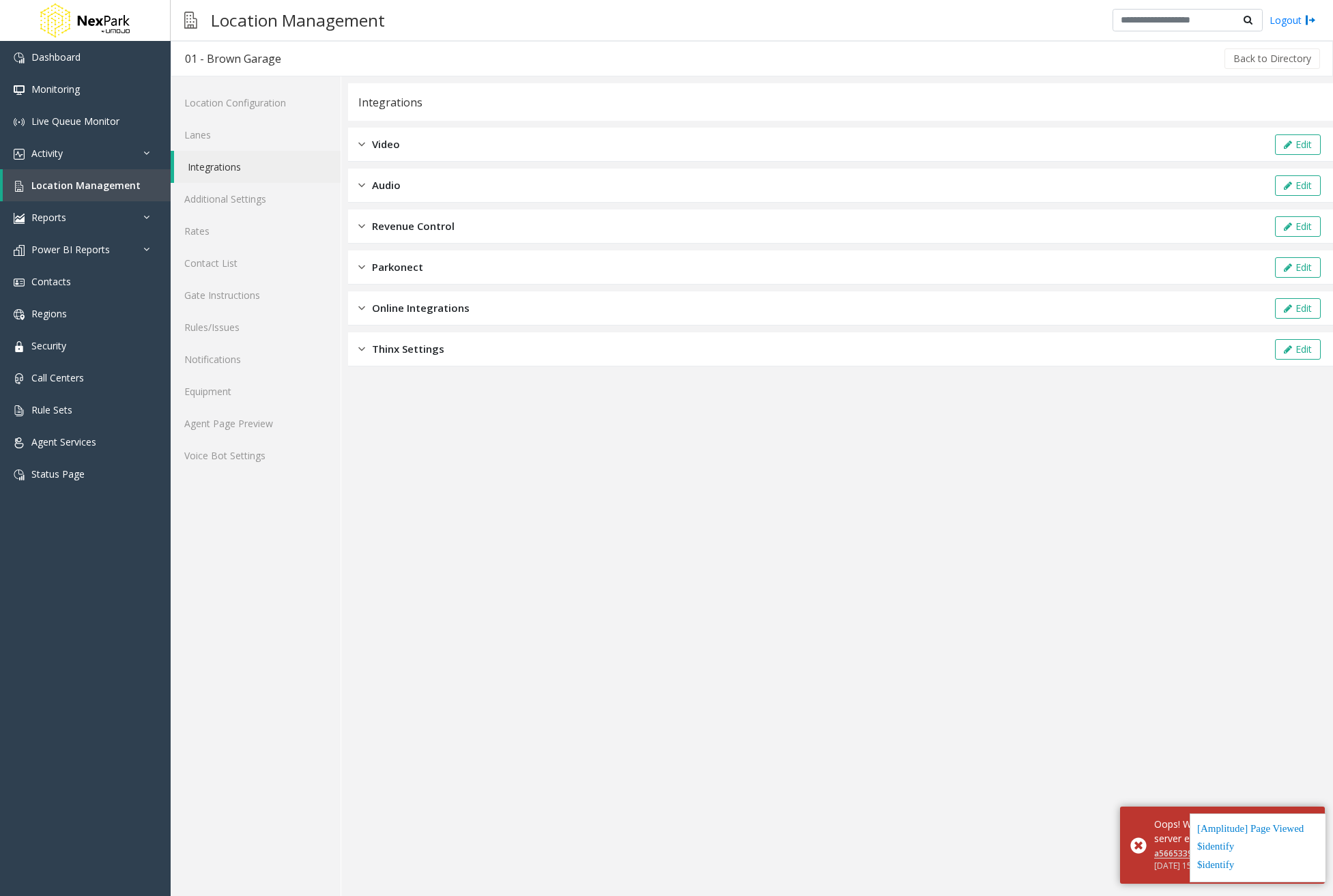
click at [431, 153] on div "Video Edit" at bounding box center [840, 145] width 985 height 34
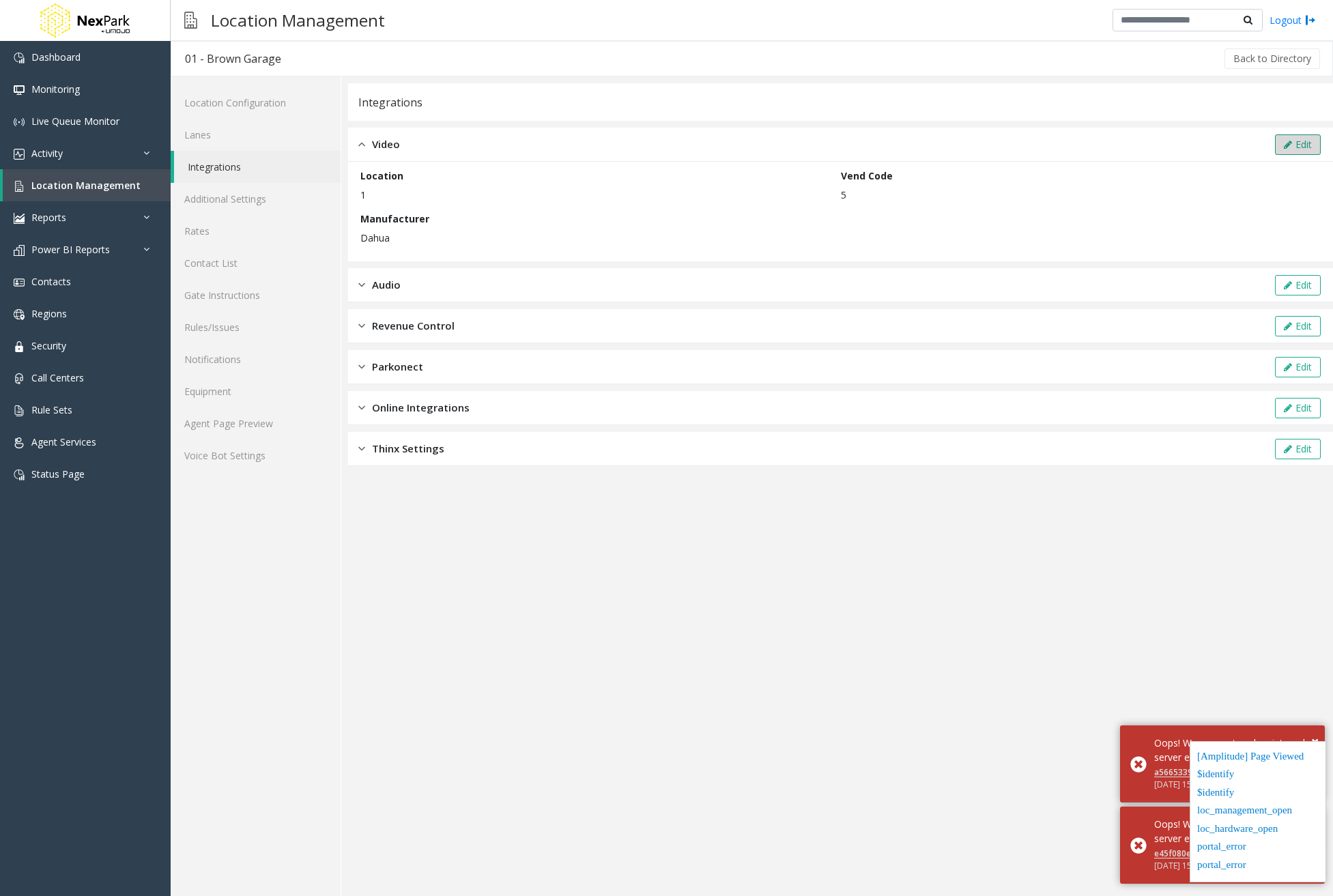
click at [1311, 152] on button "Edit" at bounding box center [1298, 144] width 45 height 21
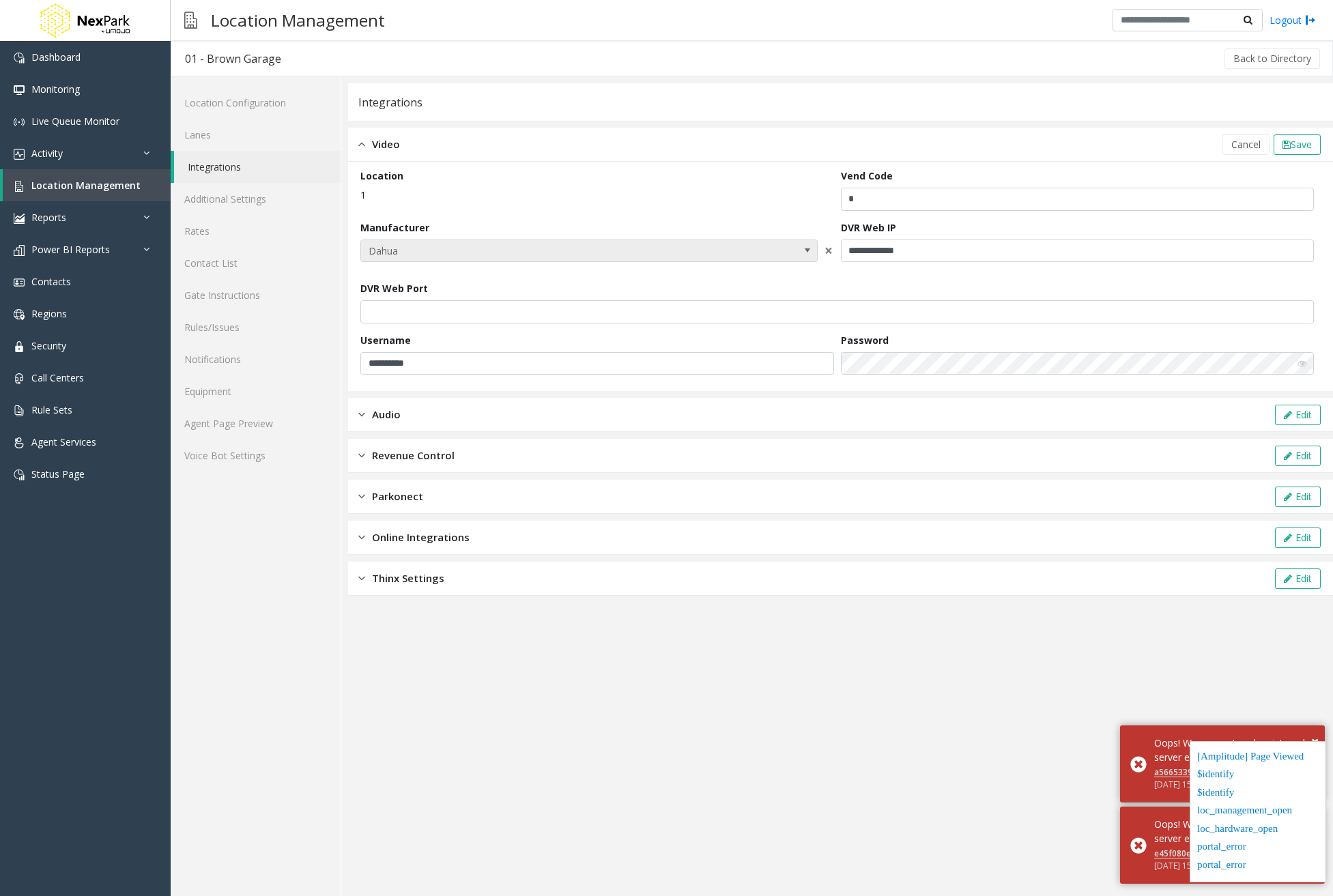
click at [728, 251] on span "Dahua" at bounding box center [588, 251] width 457 height 23
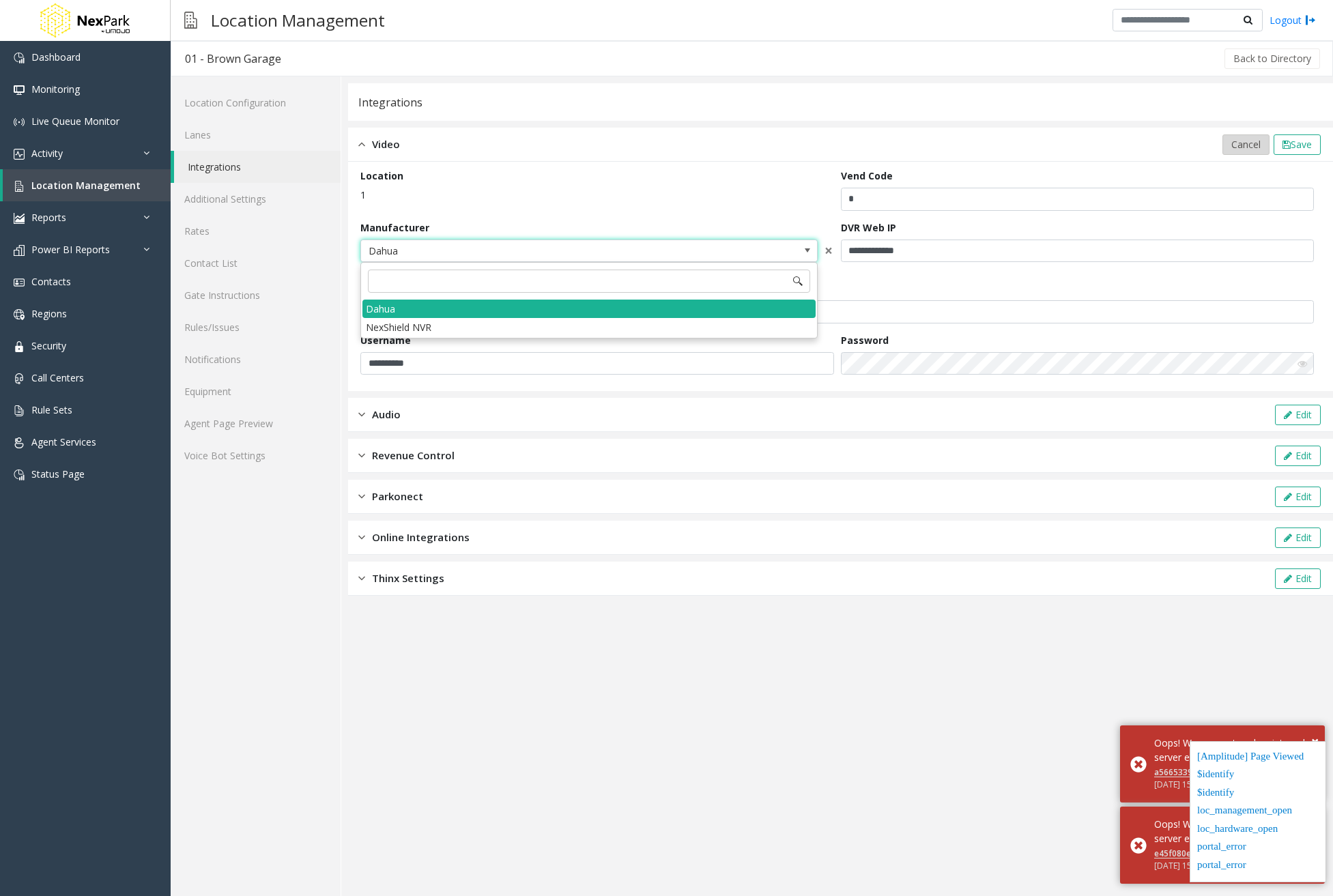
click at [1236, 142] on span "Cancel" at bounding box center [1246, 144] width 29 height 13
